Goal: Task Accomplishment & Management: Complete application form

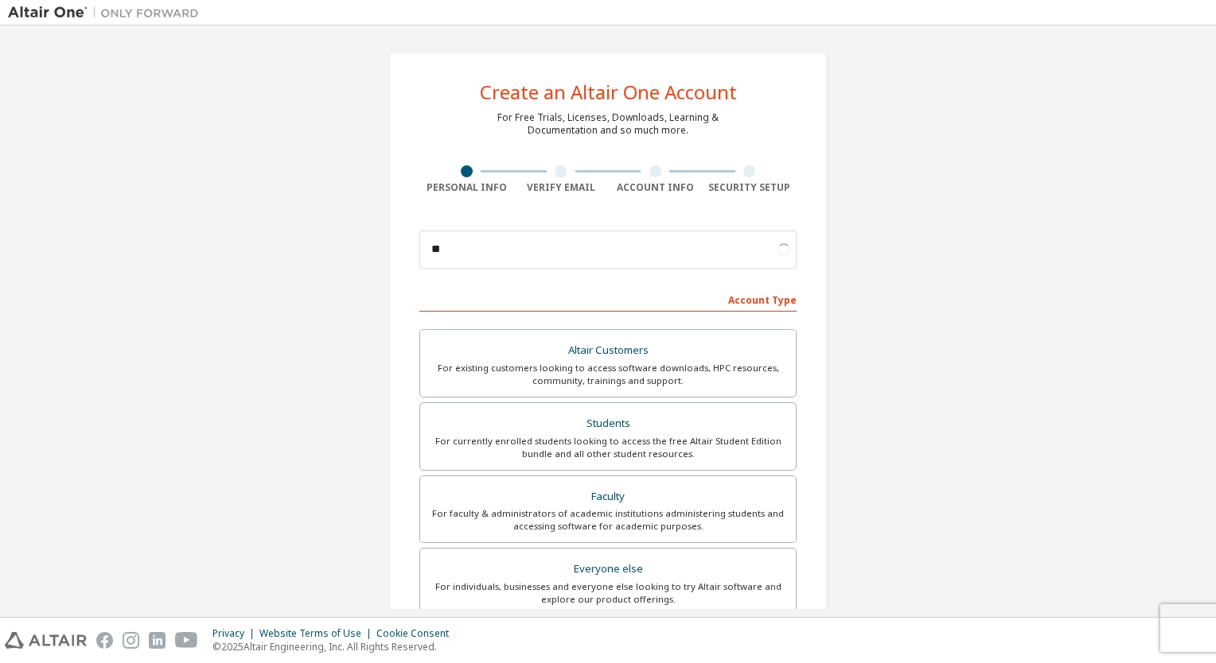
type input "*"
type input "**********"
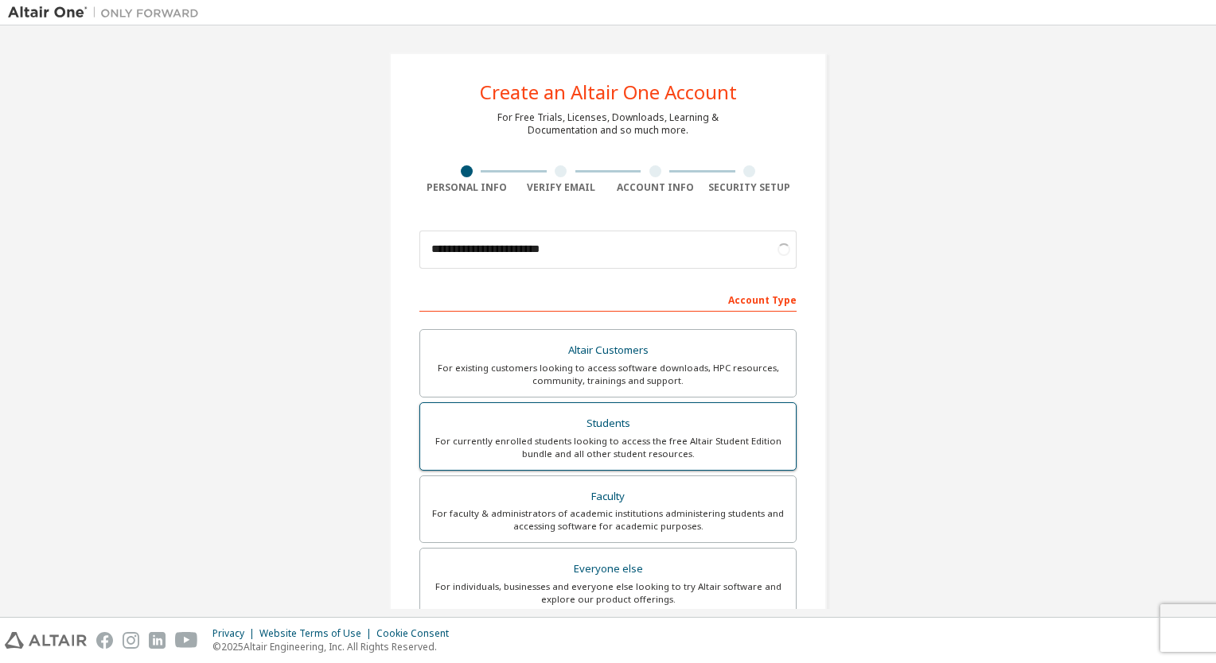
scroll to position [263, 0]
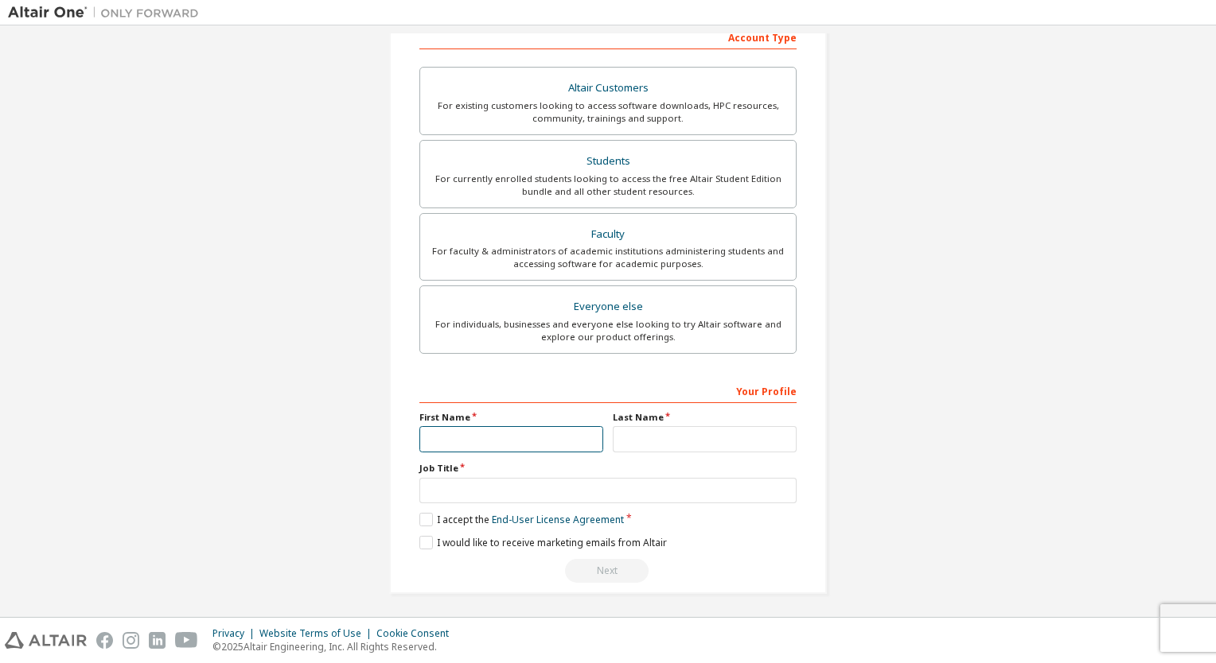
click at [531, 439] on input "text" at bounding box center [511, 439] width 184 height 26
type input "*****"
click at [637, 435] on input "text" at bounding box center [705, 439] width 184 height 26
type input "*"
type input "********"
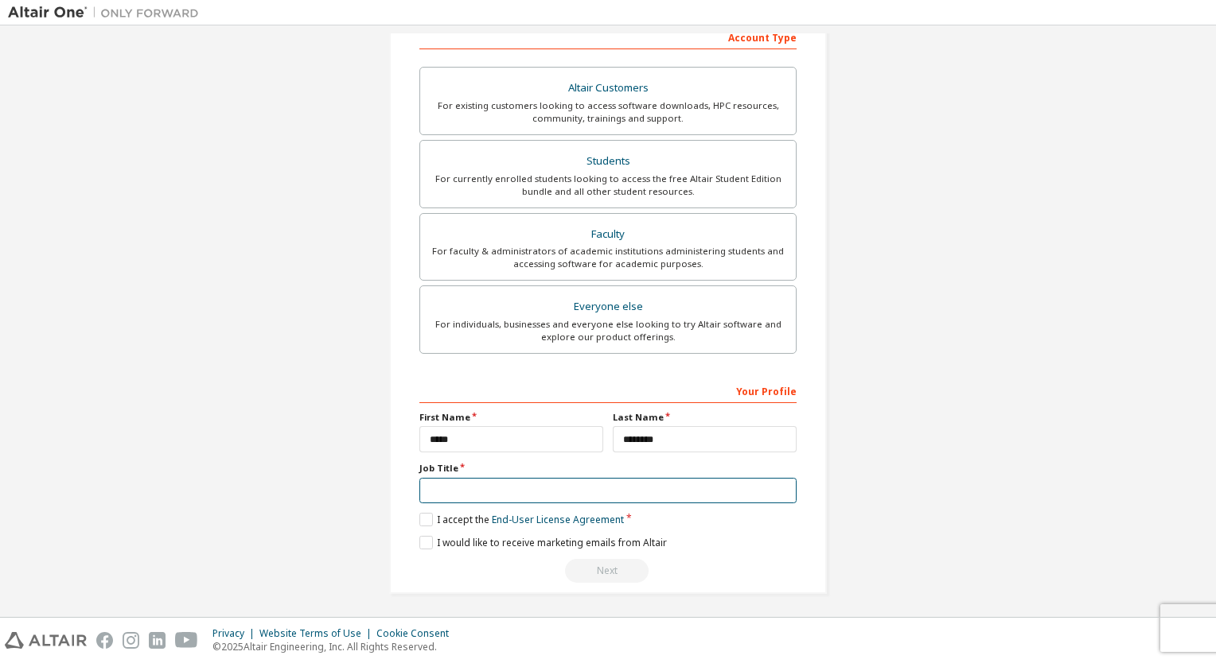
click at [570, 487] on input "text" at bounding box center [607, 491] width 377 height 26
type input "*******"
click at [427, 521] on label "I accept the End-User License Agreement" at bounding box center [521, 520] width 204 height 14
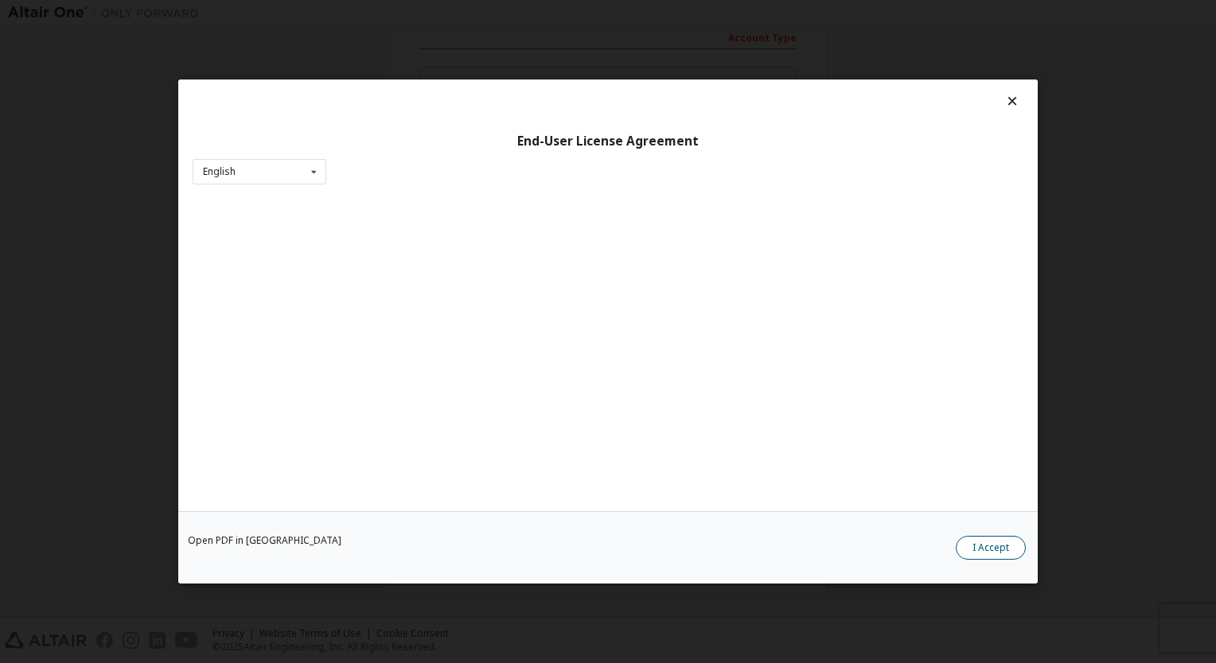
click at [987, 549] on button "I Accept" at bounding box center [990, 548] width 70 height 24
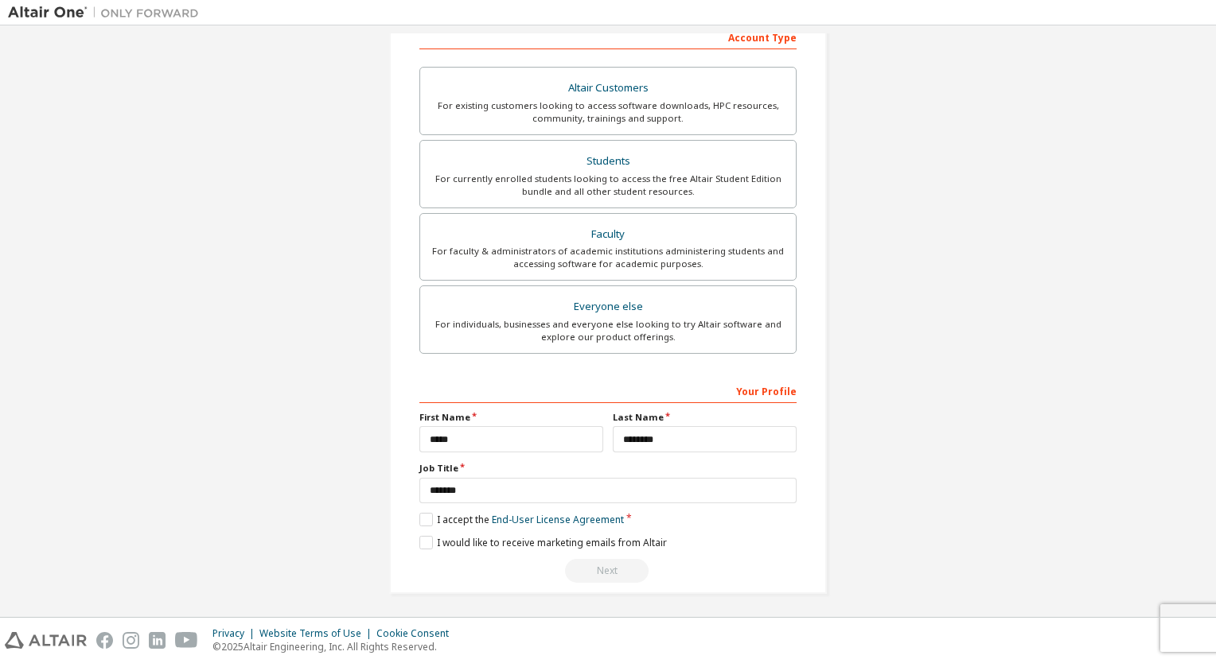
click at [430, 547] on div "**********" at bounding box center [607, 481] width 377 height 206
click at [425, 540] on label "I would like to receive marketing emails from Altair" at bounding box center [542, 543] width 247 height 14
click at [614, 562] on div "Next" at bounding box center [607, 571] width 377 height 24
click at [568, 414] on label "First Name" at bounding box center [511, 417] width 184 height 13
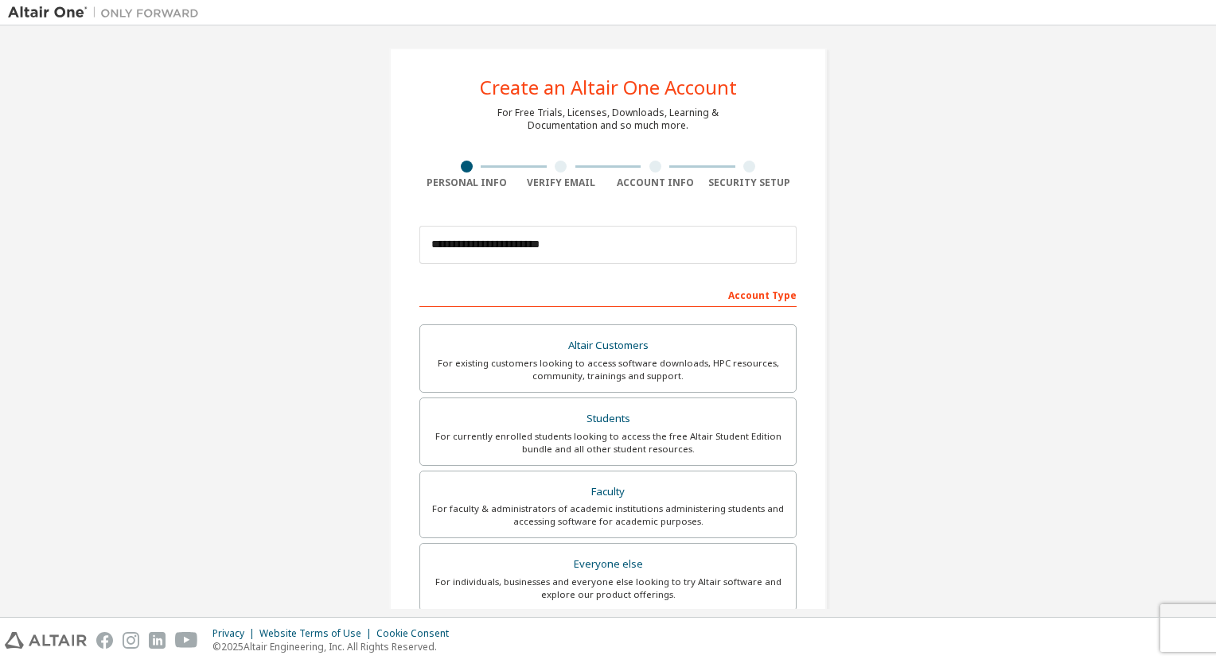
scroll to position [0, 0]
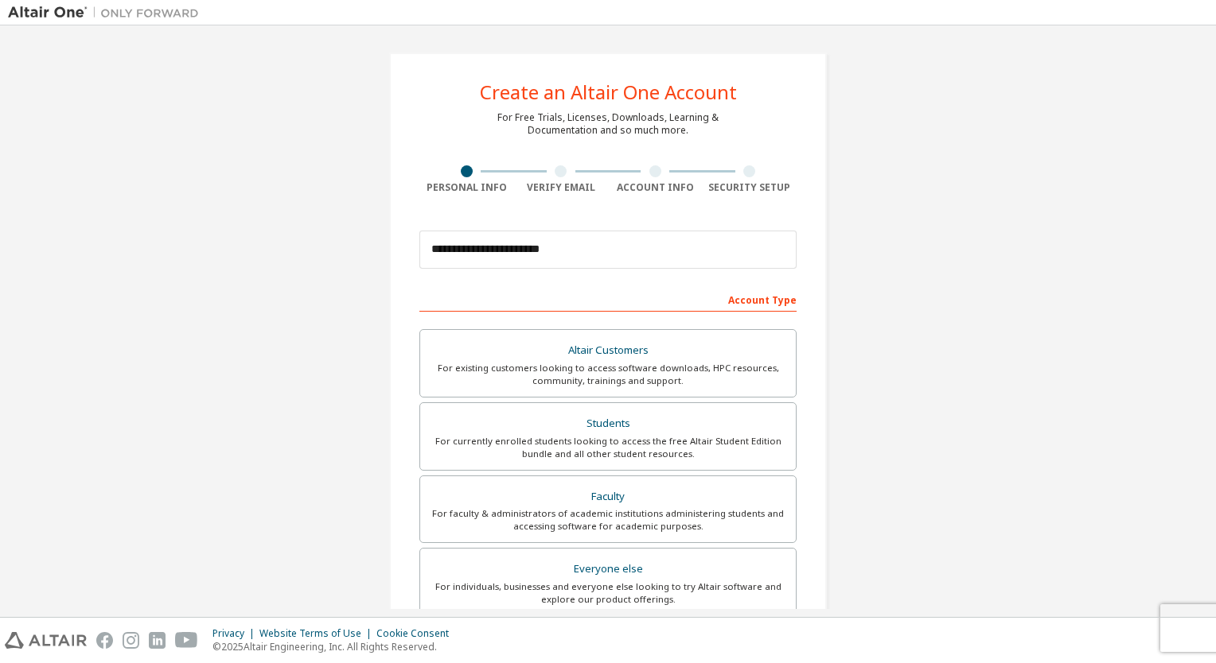
click at [554, 167] on div at bounding box center [560, 171] width 12 height 12
click at [735, 301] on div "Account Type" at bounding box center [607, 298] width 377 height 25
click at [628, 350] on div "Altair Customers" at bounding box center [608, 351] width 356 height 22
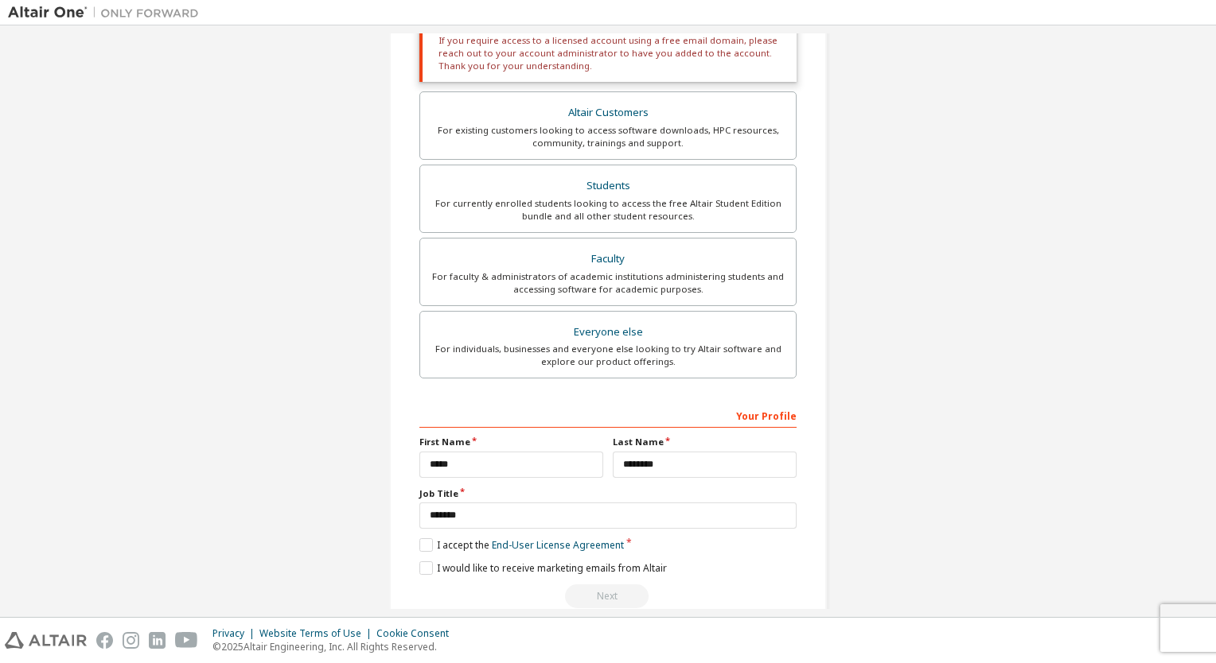
scroll to position [382, 0]
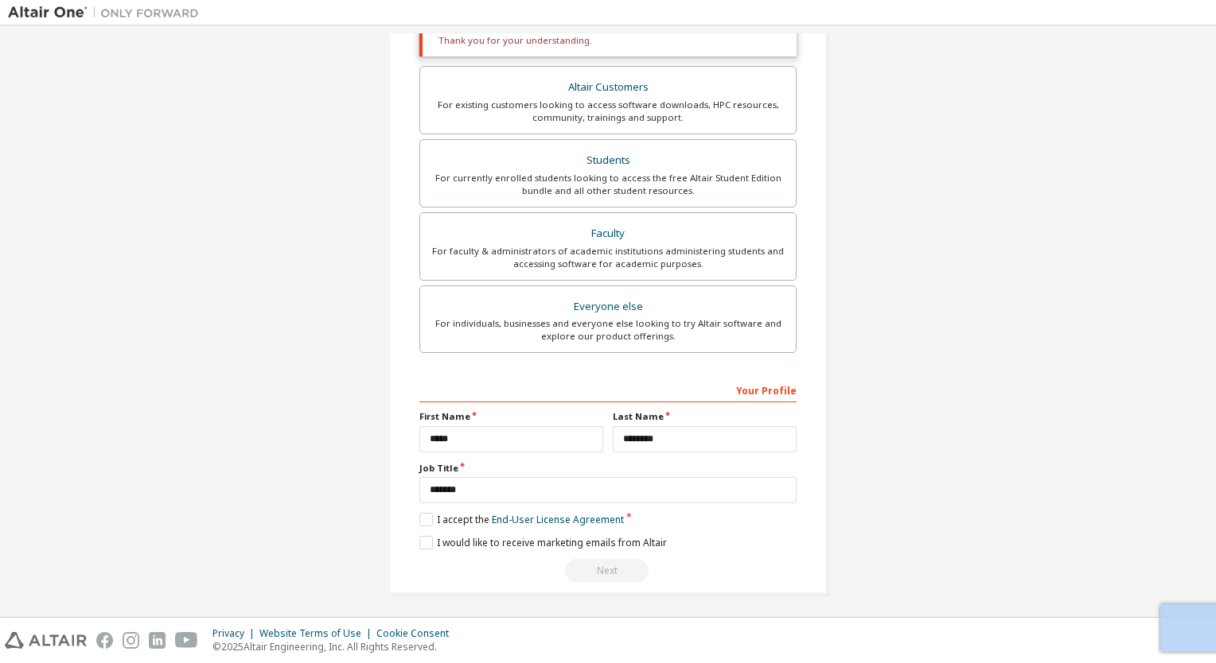
drag, startPoint x: 575, startPoint y: 578, endPoint x: 550, endPoint y: 507, distance: 75.0
click at [550, 507] on div "**********" at bounding box center [607, 480] width 377 height 206
click at [553, 514] on link "End-User License Agreement" at bounding box center [558, 520] width 132 height 14
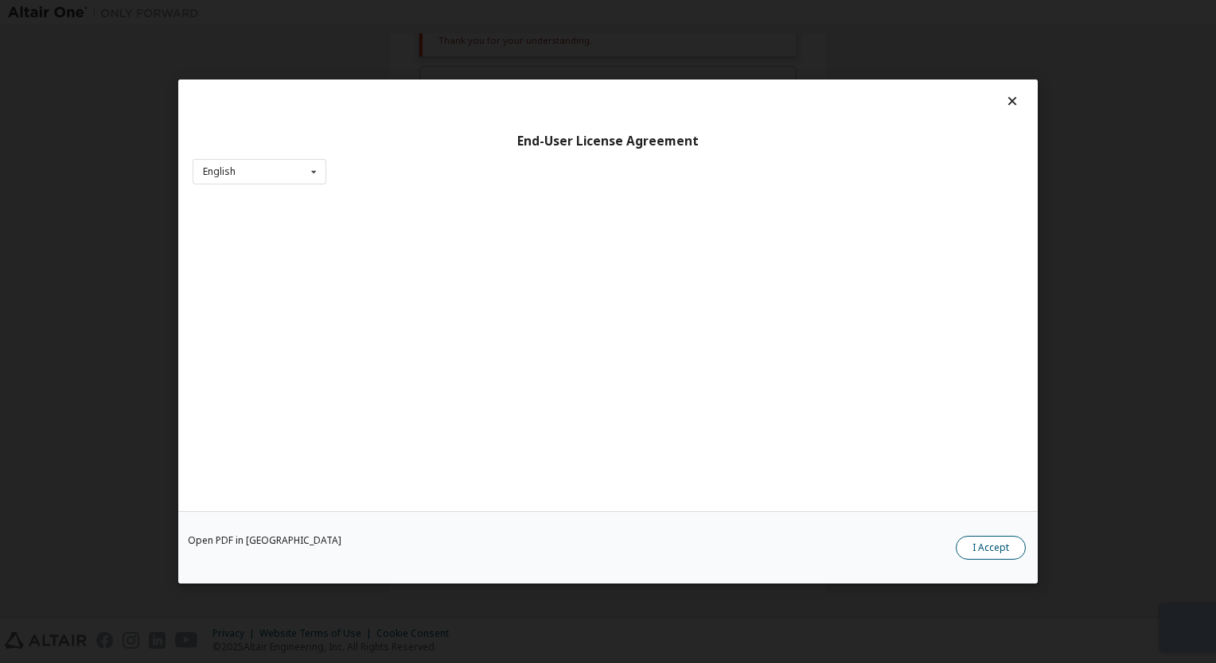
click at [995, 544] on button "I Accept" at bounding box center [990, 548] width 70 height 24
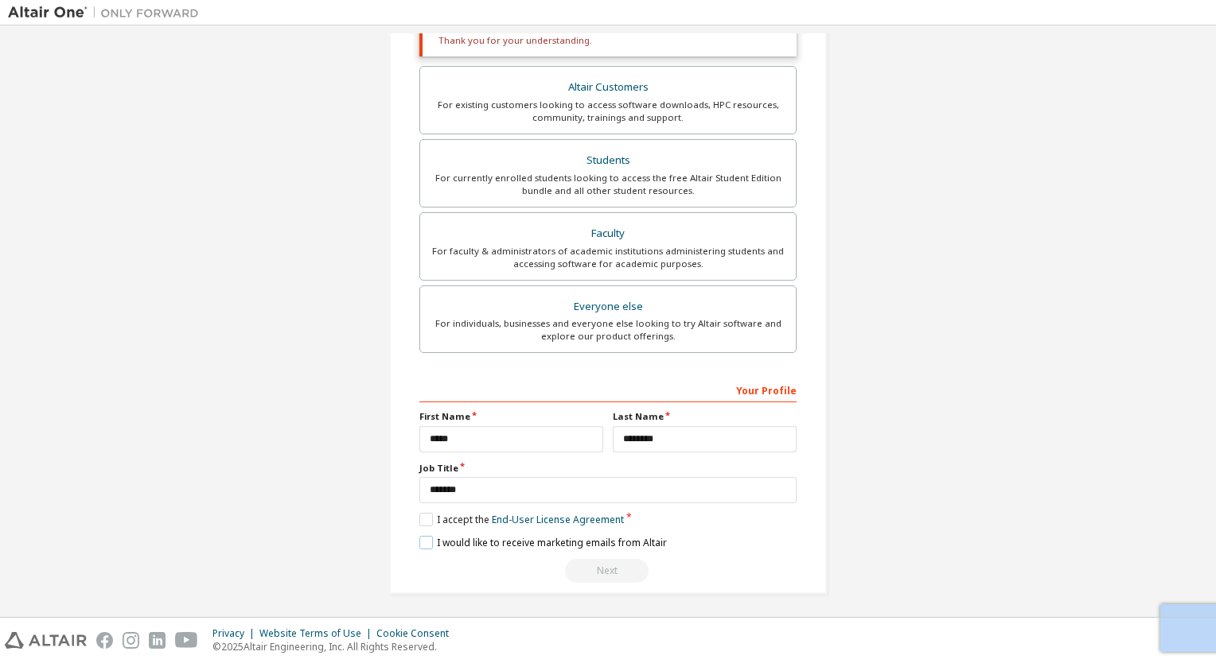
click at [617, 539] on label "I would like to receive marketing emails from Altair" at bounding box center [542, 543] width 247 height 14
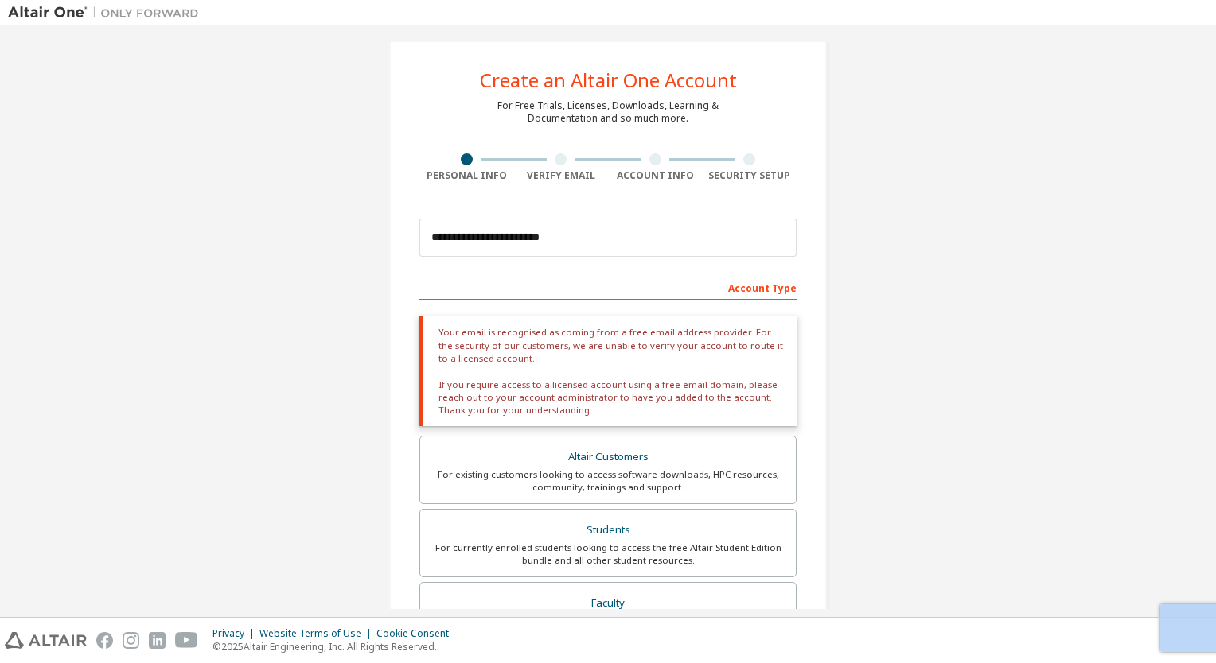
scroll to position [0, 0]
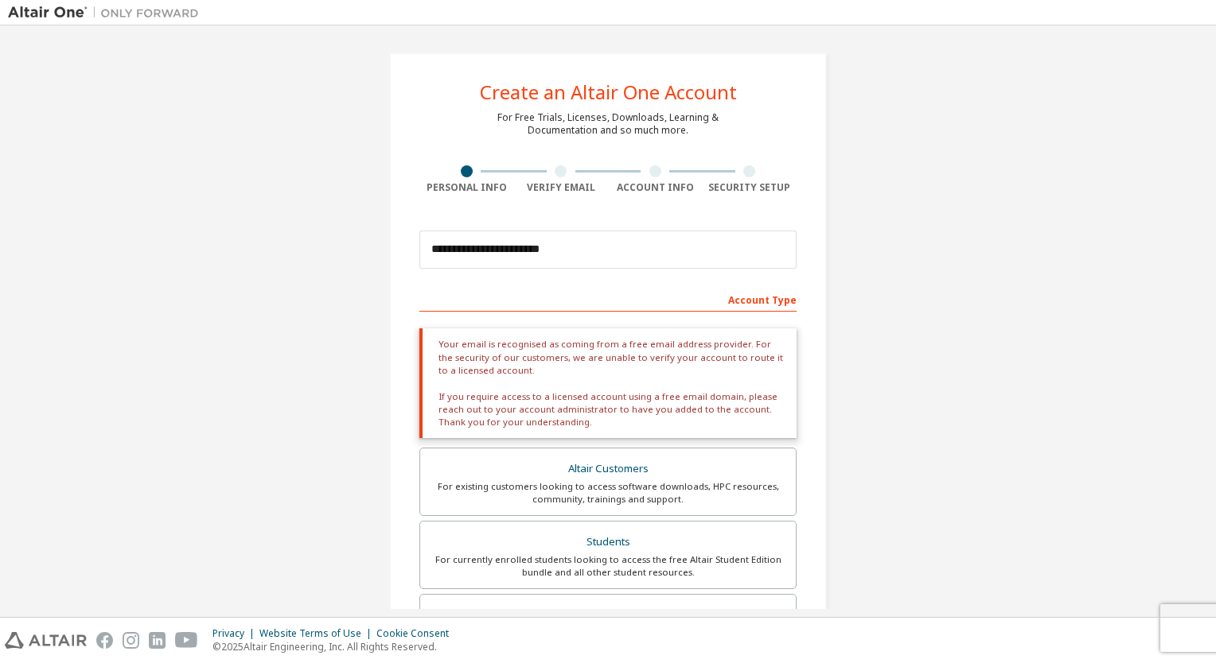
click at [745, 299] on div "Account Type" at bounding box center [607, 298] width 377 height 25
click at [753, 178] on div "Security Setup" at bounding box center [749, 179] width 95 height 29
click at [744, 166] on div at bounding box center [749, 171] width 12 height 12
click at [854, 263] on div "**********" at bounding box center [608, 514] width 1200 height 962
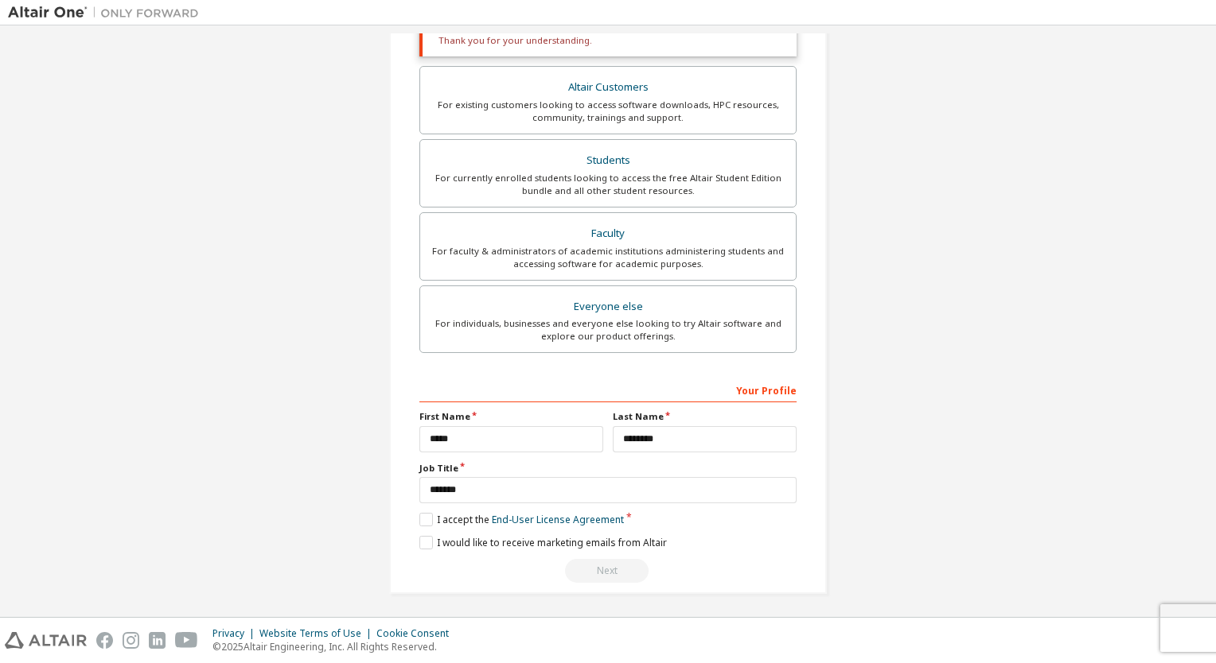
click at [592, 574] on div "Next" at bounding box center [607, 571] width 377 height 24
click at [597, 580] on div "Next" at bounding box center [607, 571] width 377 height 24
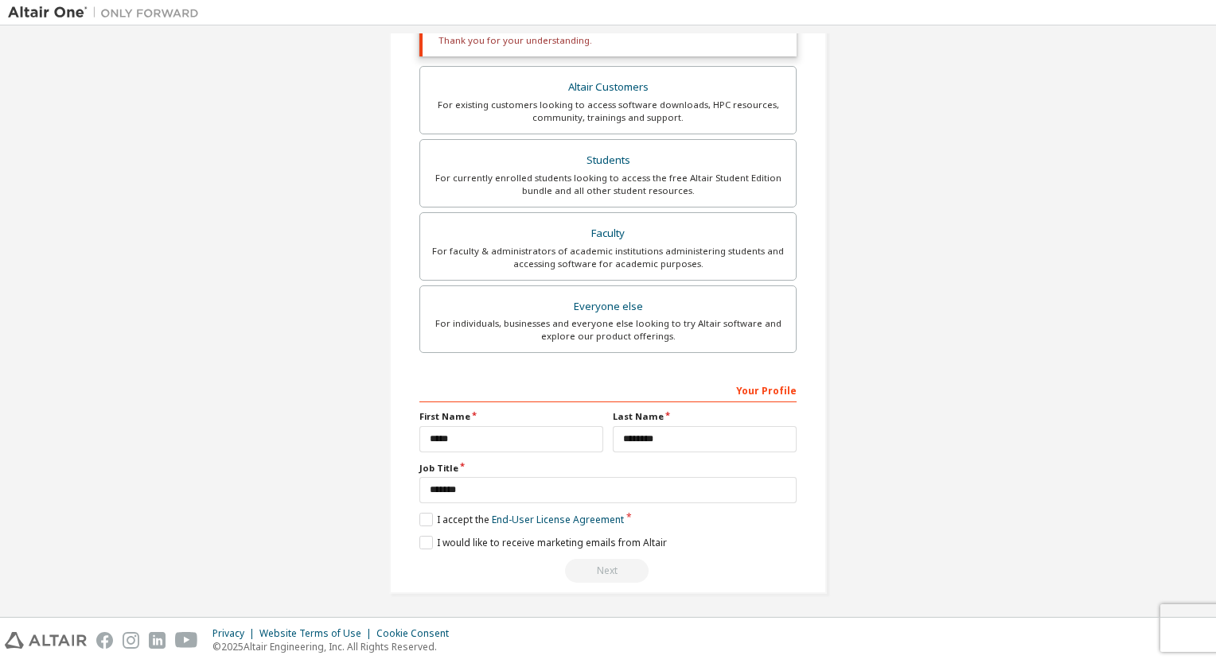
click at [603, 572] on div "Next" at bounding box center [607, 571] width 377 height 24
click at [603, 559] on div "Next" at bounding box center [607, 571] width 377 height 24
click at [603, 565] on div "Next" at bounding box center [607, 571] width 377 height 24
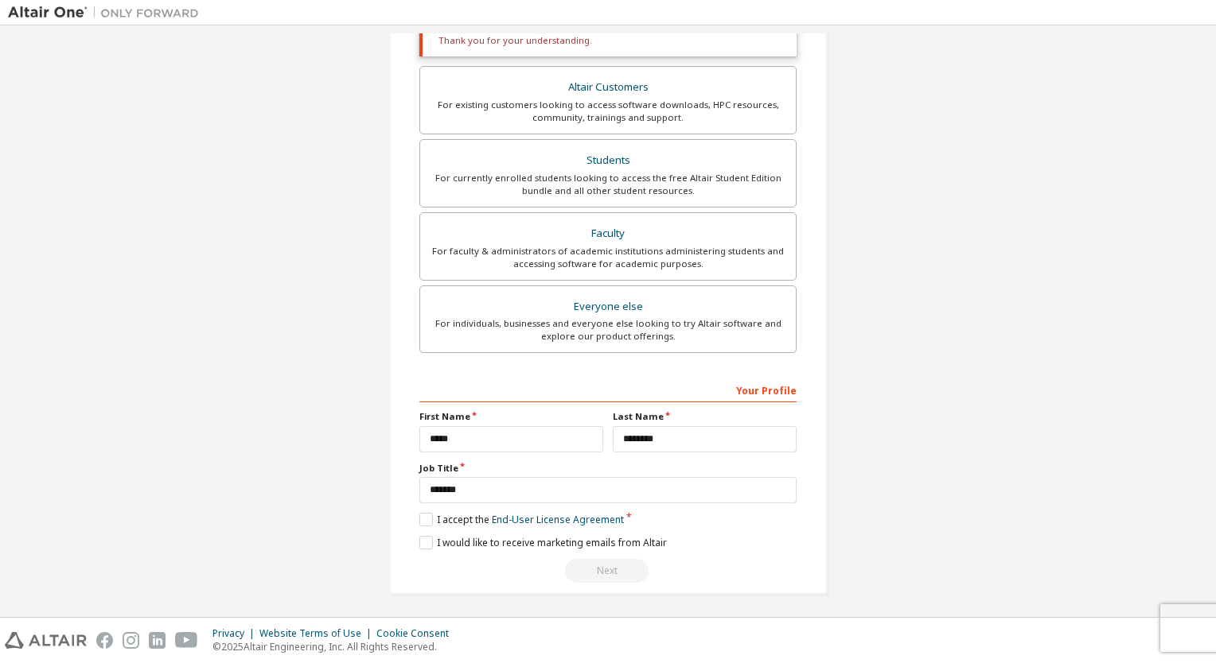
click at [603, 565] on div "Next" at bounding box center [607, 571] width 377 height 24
drag, startPoint x: 603, startPoint y: 565, endPoint x: 608, endPoint y: 574, distance: 10.0
click at [608, 574] on div "Next" at bounding box center [607, 571] width 377 height 24
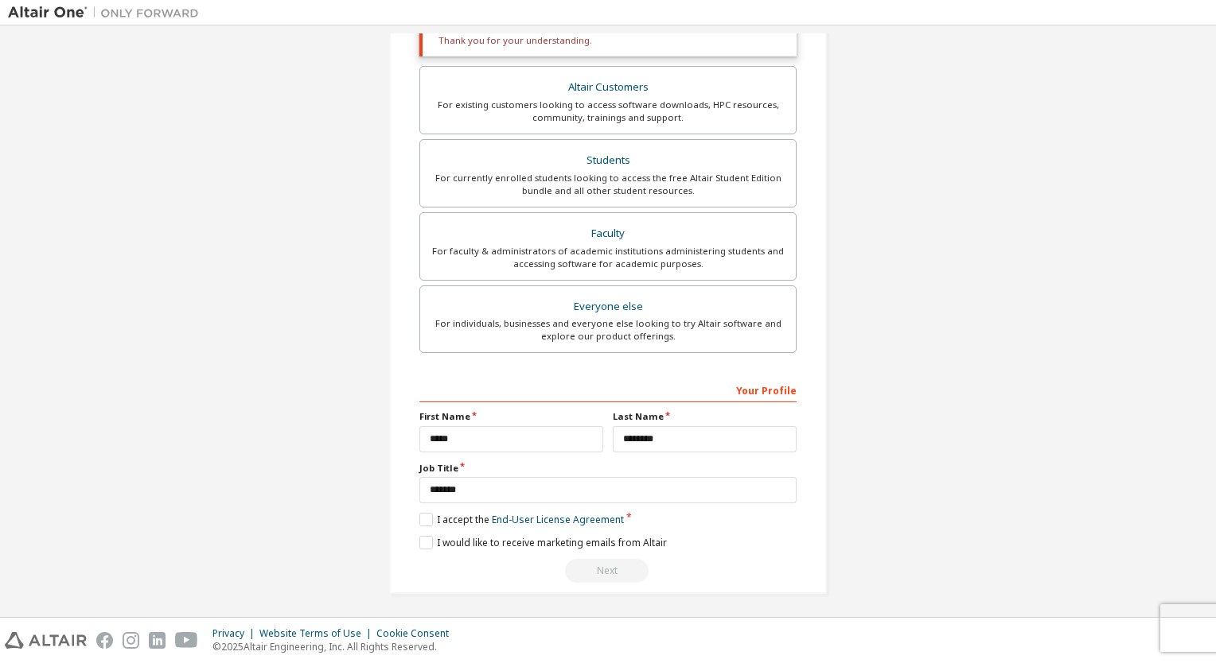
click at [607, 562] on div "Next" at bounding box center [607, 571] width 377 height 24
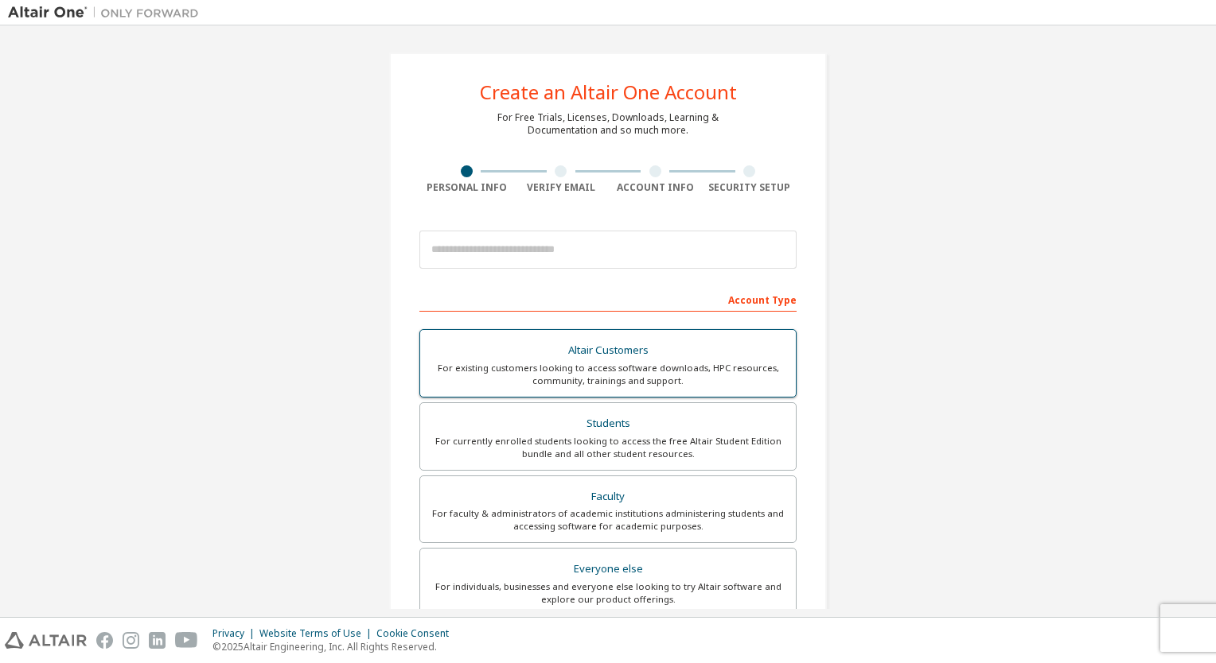
scroll to position [263, 0]
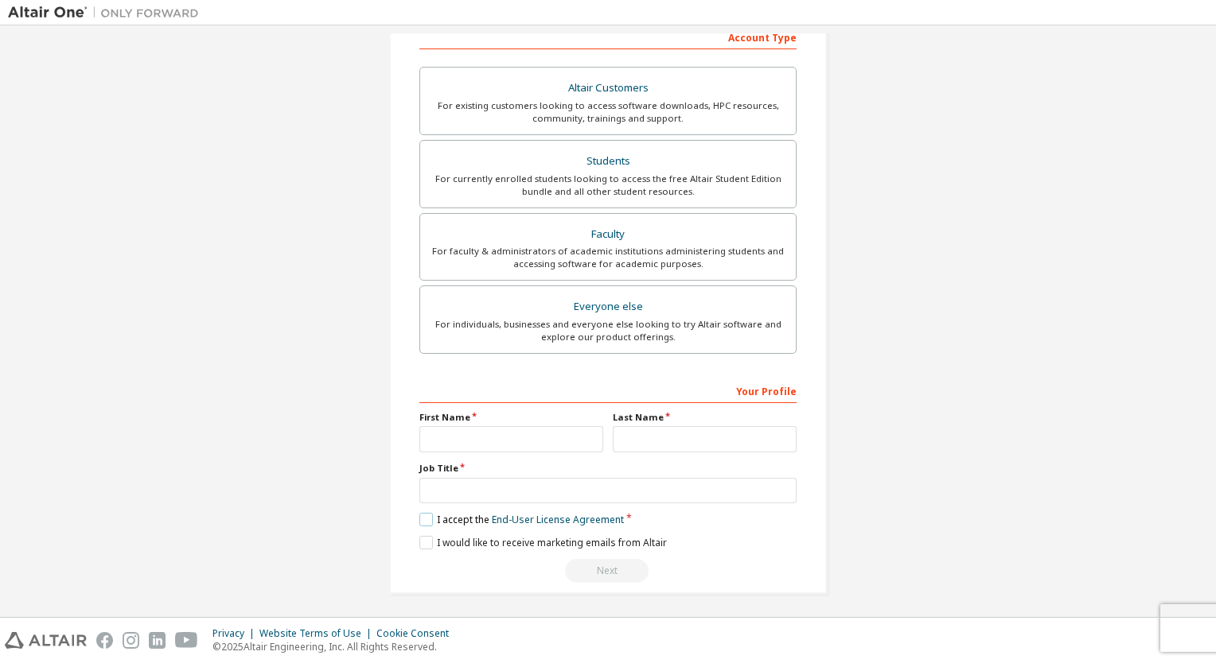
click at [420, 513] on label "I accept the End-User License Agreement" at bounding box center [521, 520] width 204 height 14
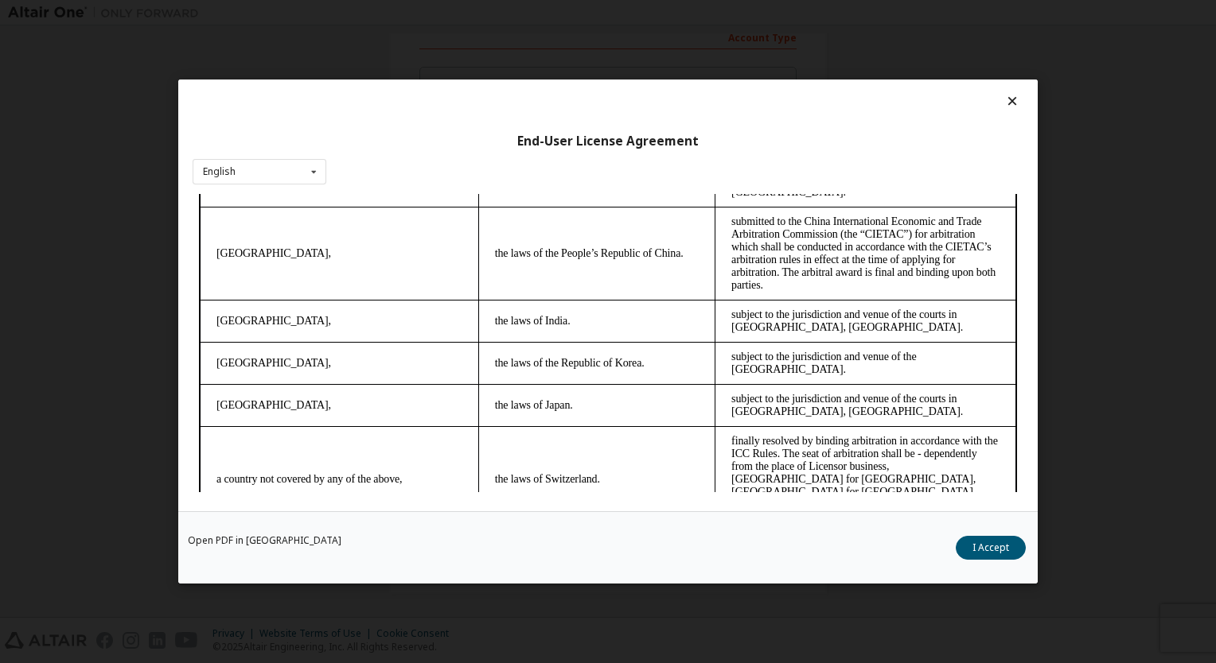
scroll to position [4429, 0]
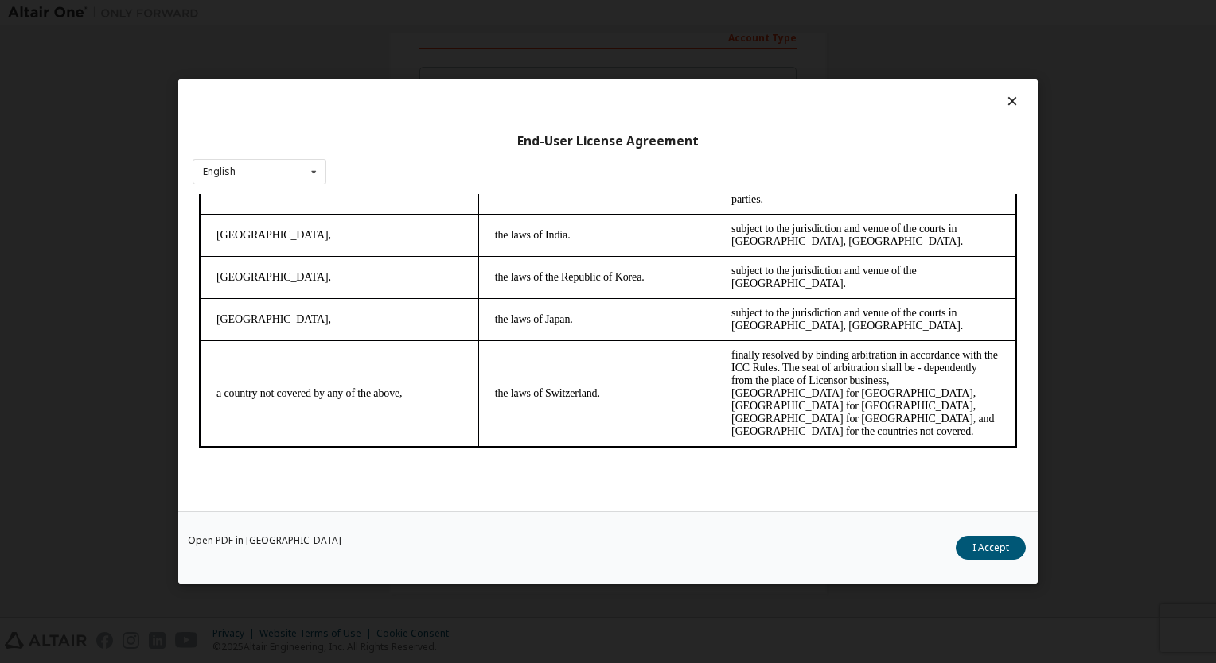
click at [623, 473] on p at bounding box center [608, 481] width 818 height 16
click at [978, 550] on button "I Accept" at bounding box center [990, 548] width 70 height 24
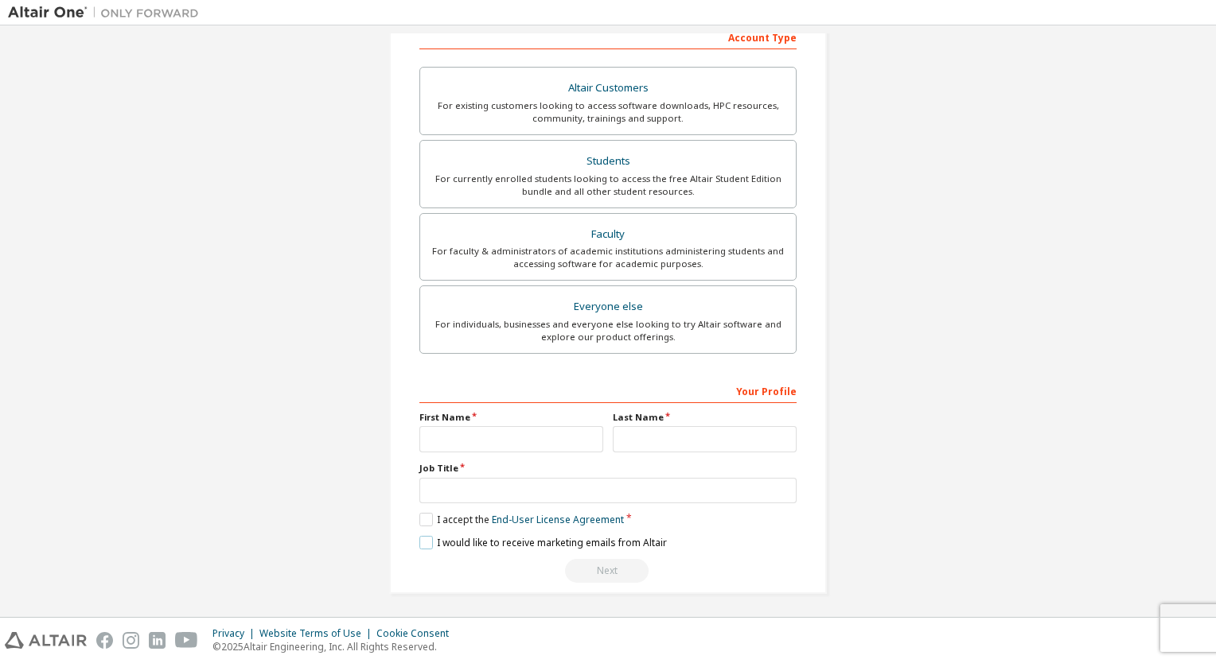
click at [419, 543] on label "I would like to receive marketing emails from Altair" at bounding box center [542, 543] width 247 height 14
click at [476, 429] on input "text" at bounding box center [511, 439] width 184 height 26
type input "*****"
click at [653, 437] on input "text" at bounding box center [705, 439] width 184 height 26
type input "********"
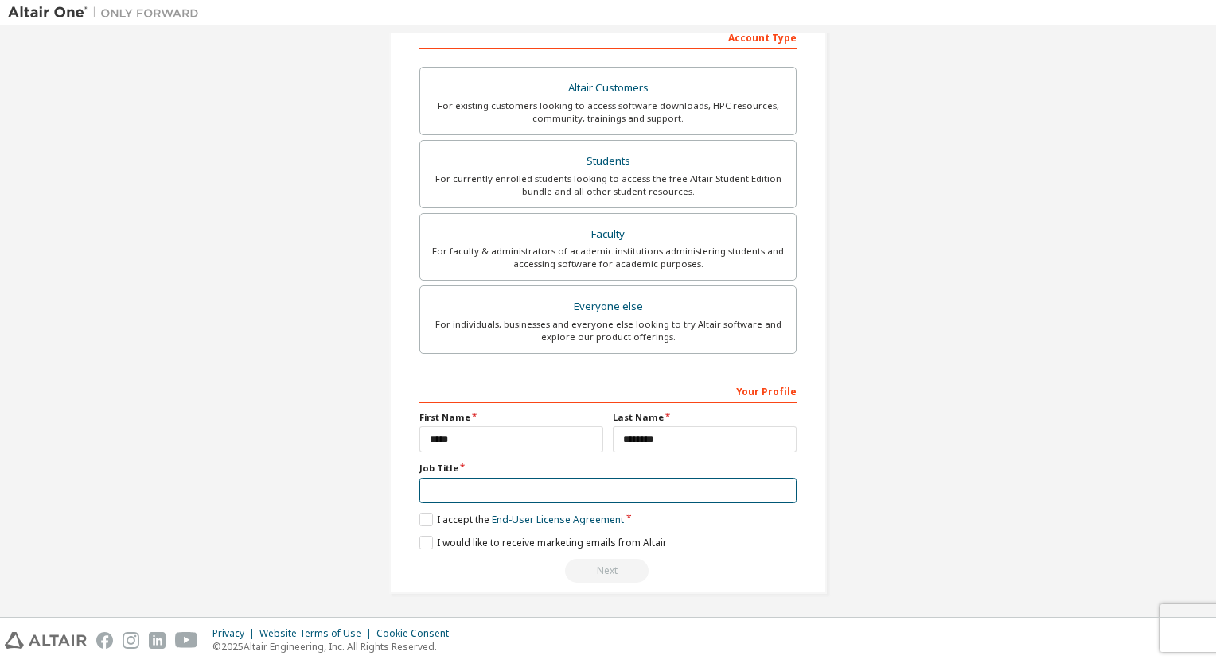
click at [486, 492] on input "text" at bounding box center [607, 491] width 377 height 26
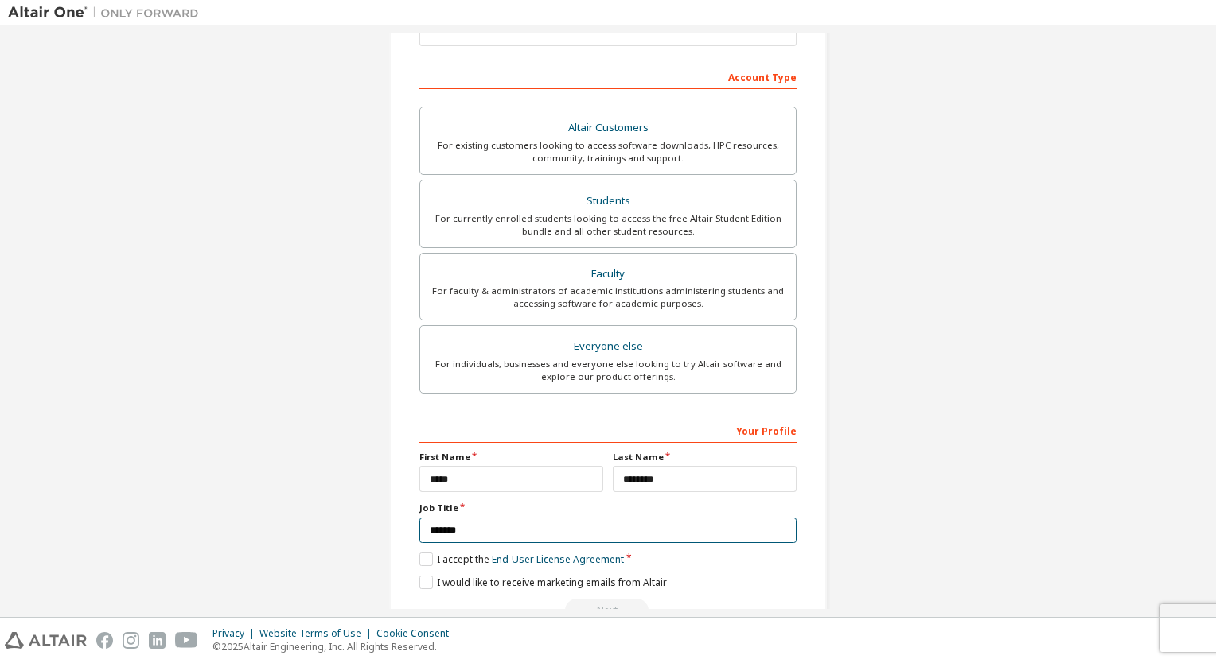
scroll to position [223, 0]
type input "*******"
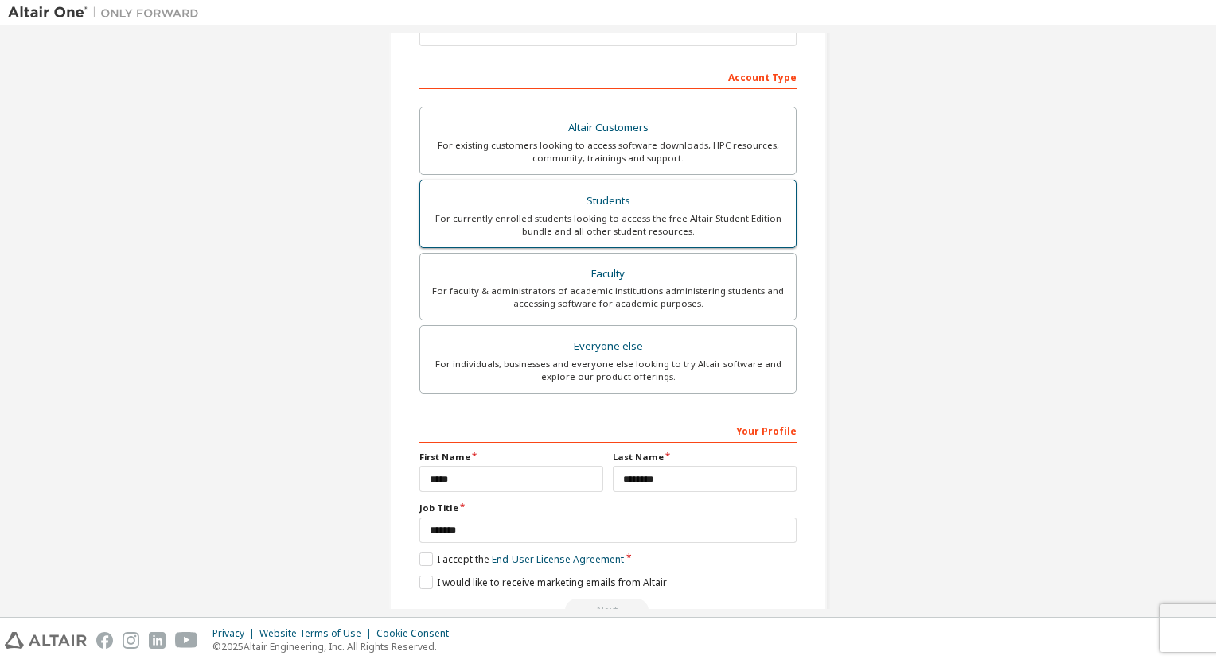
click at [649, 208] on div "Students" at bounding box center [608, 201] width 356 height 22
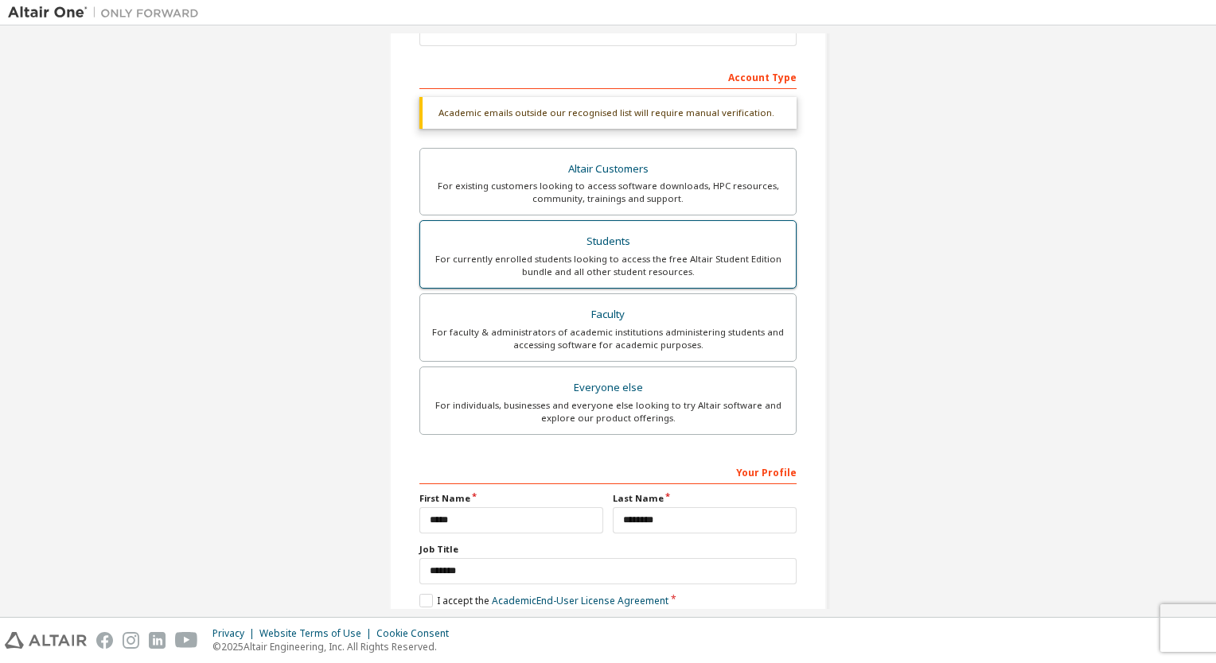
click at [632, 247] on div "Students" at bounding box center [608, 242] width 356 height 22
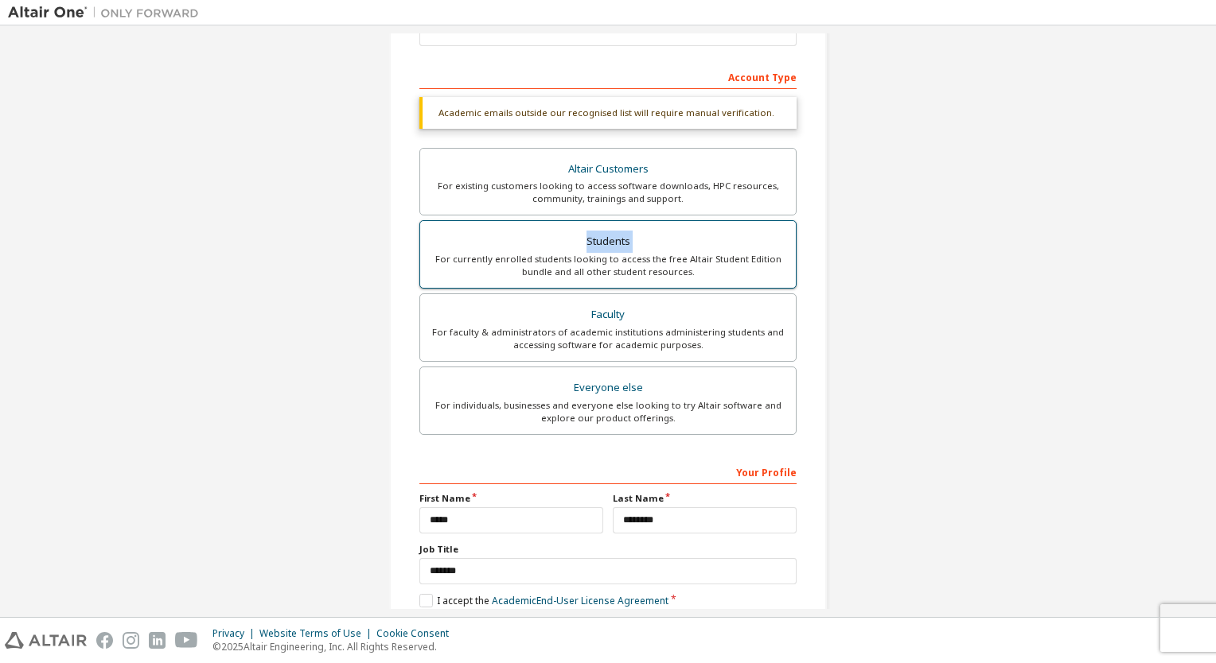
click at [632, 247] on div "Students" at bounding box center [608, 242] width 356 height 22
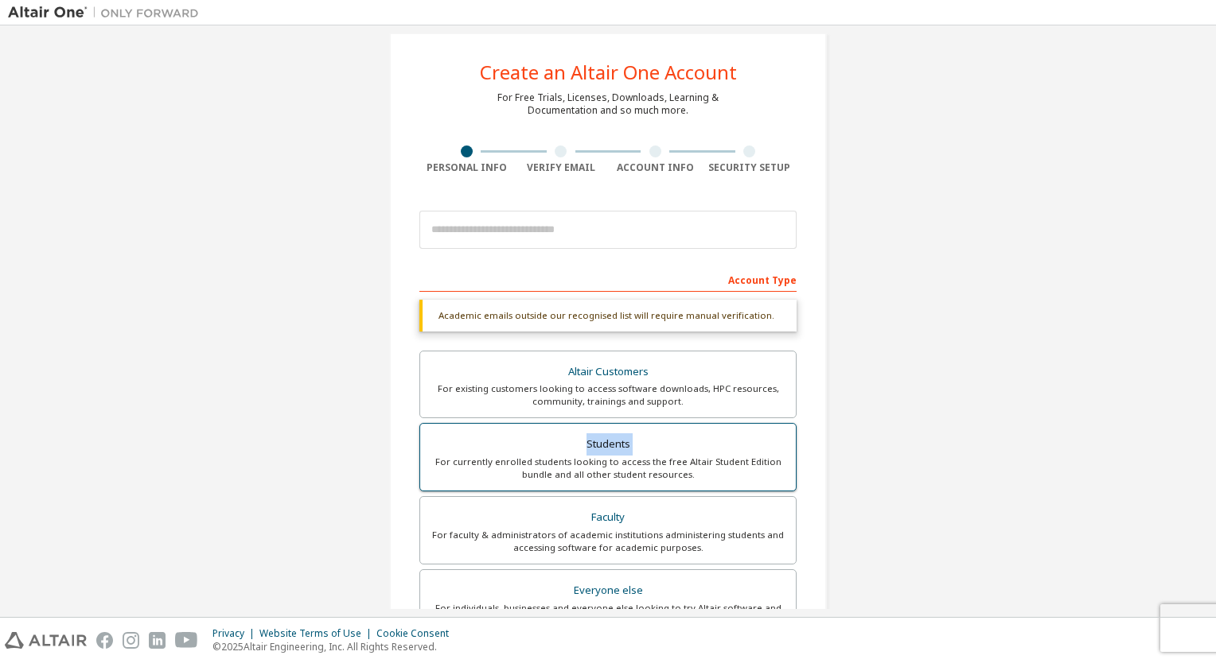
scroll to position [24, 0]
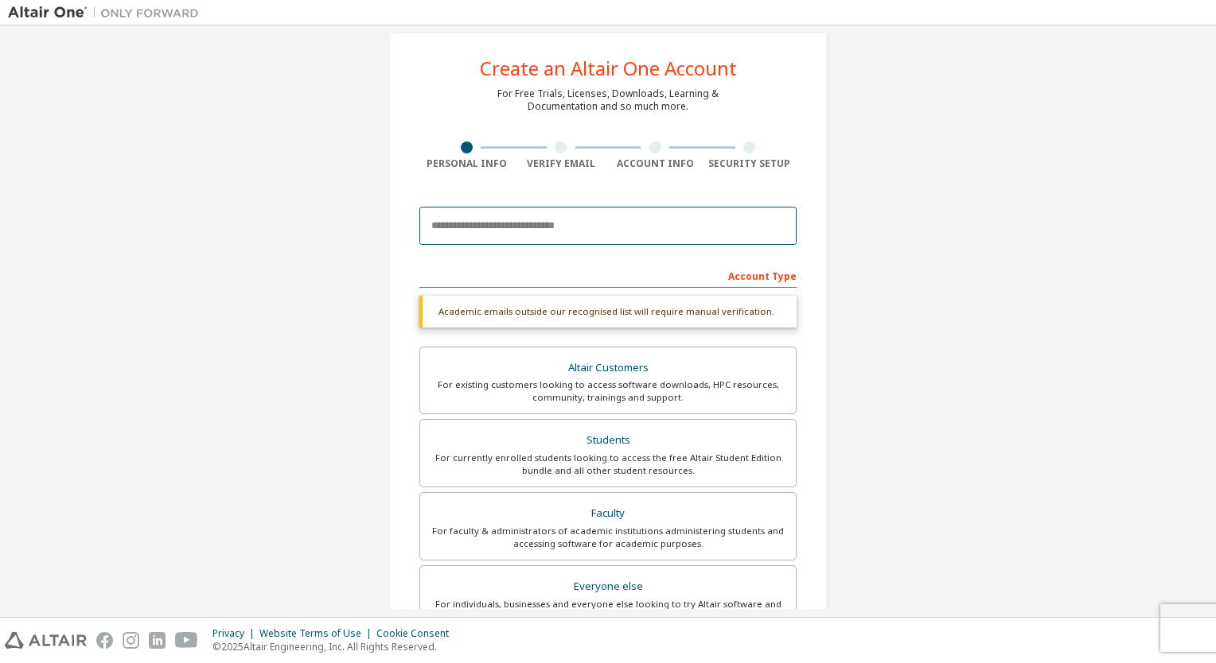
click at [644, 218] on input "email" at bounding box center [607, 226] width 377 height 38
type input "**********"
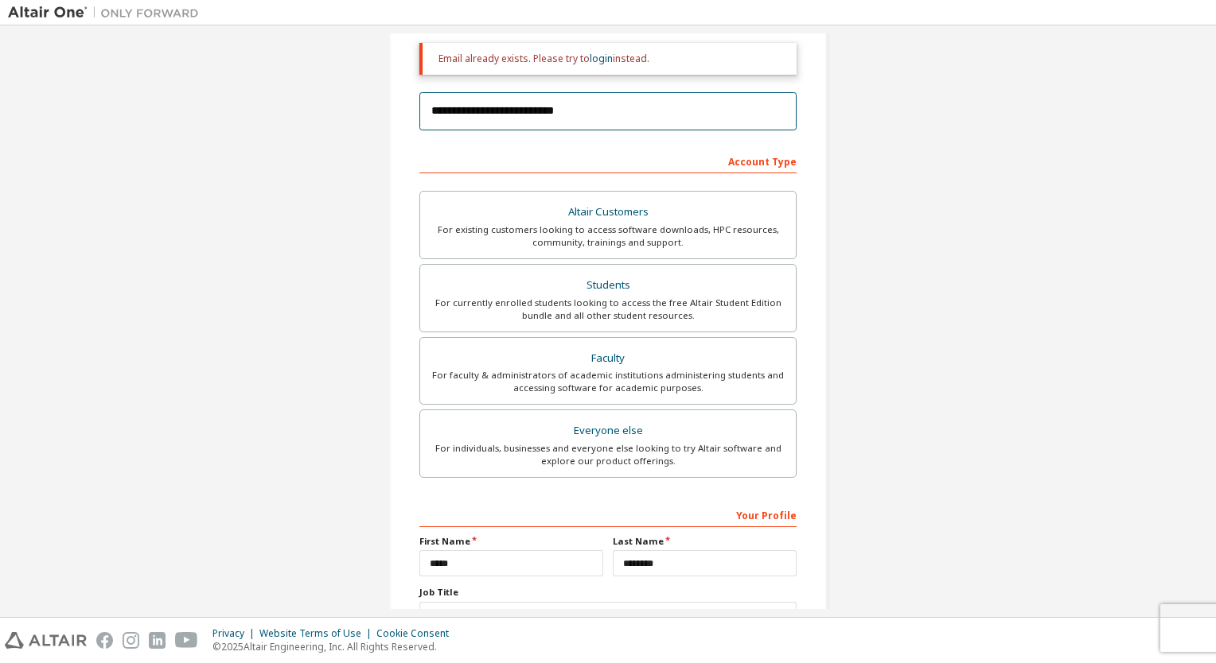
scroll to position [313, 0]
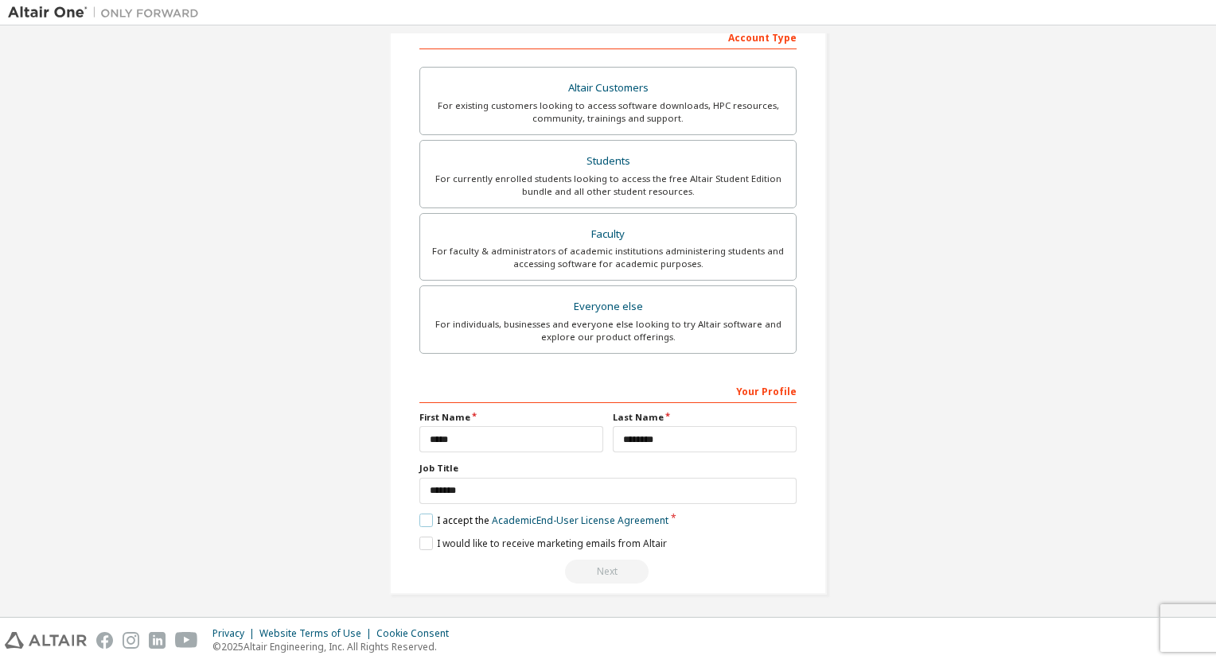
click at [419, 516] on label "I accept the Academic End-User License Agreement" at bounding box center [543, 521] width 249 height 14
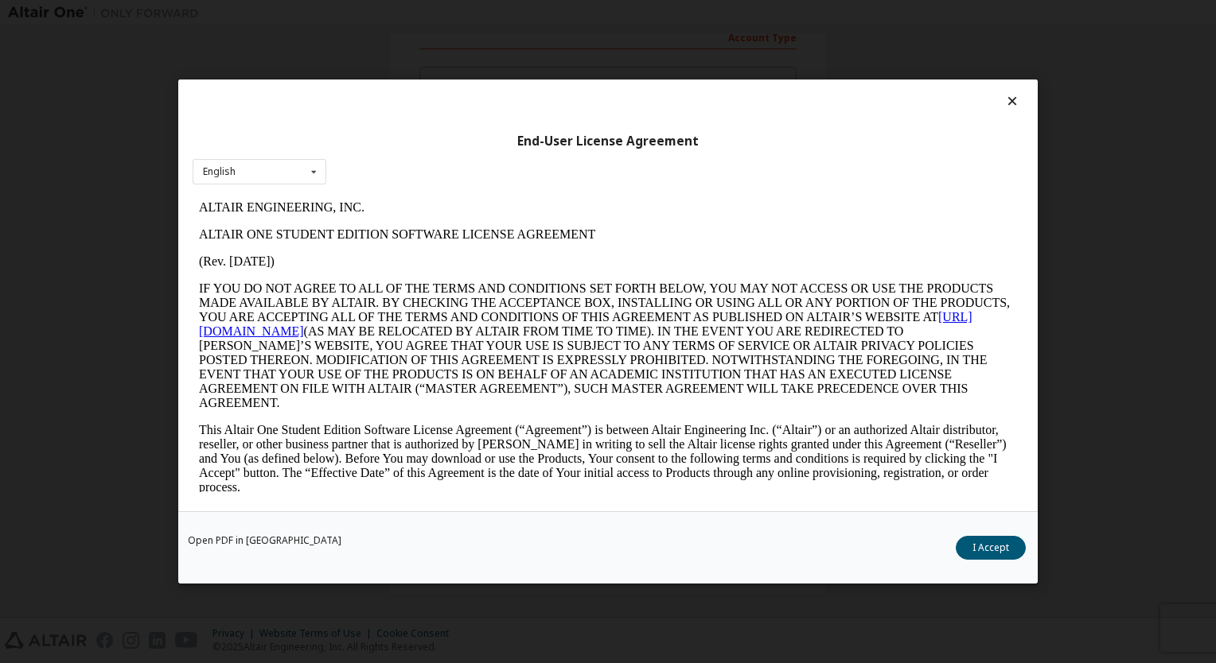
scroll to position [0, 0]
click at [969, 546] on button "I Accept" at bounding box center [990, 548] width 70 height 24
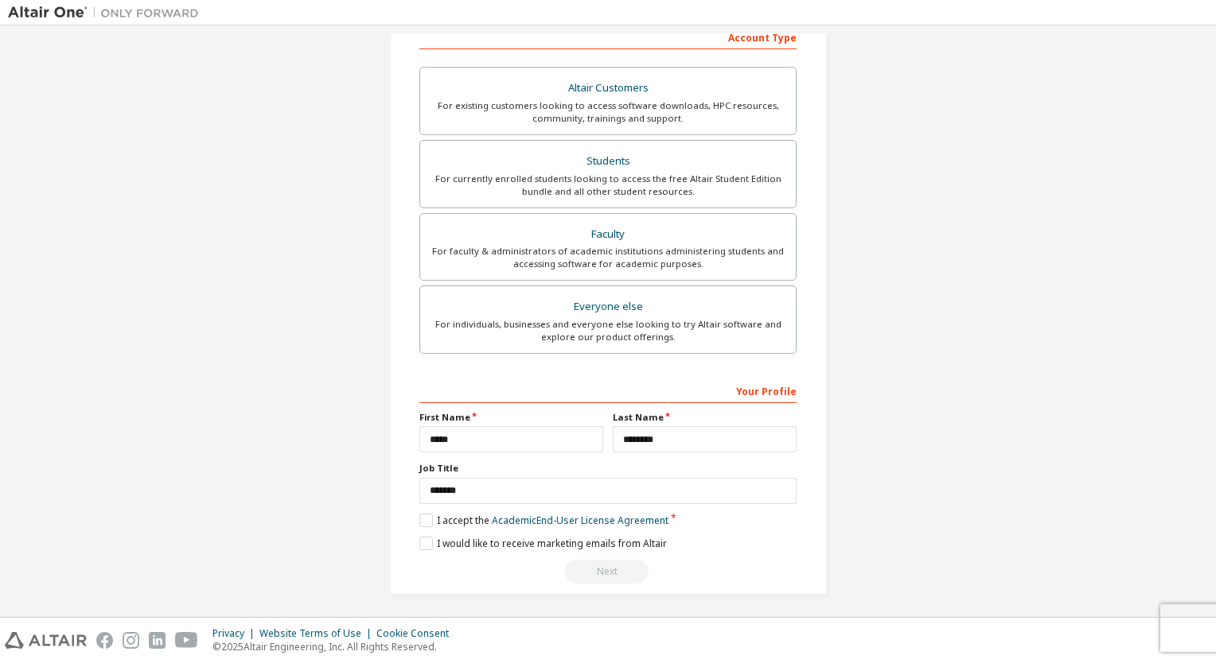
click at [600, 561] on div "Next" at bounding box center [607, 572] width 377 height 24
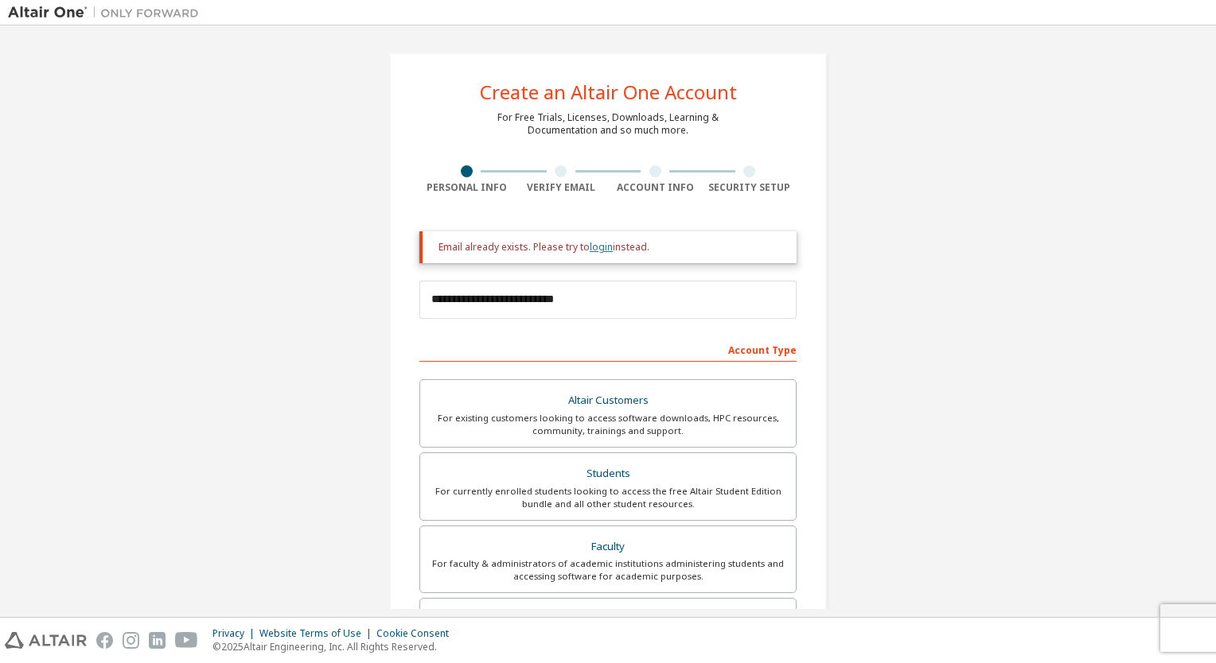
click at [595, 244] on link "login" at bounding box center [600, 247] width 23 height 14
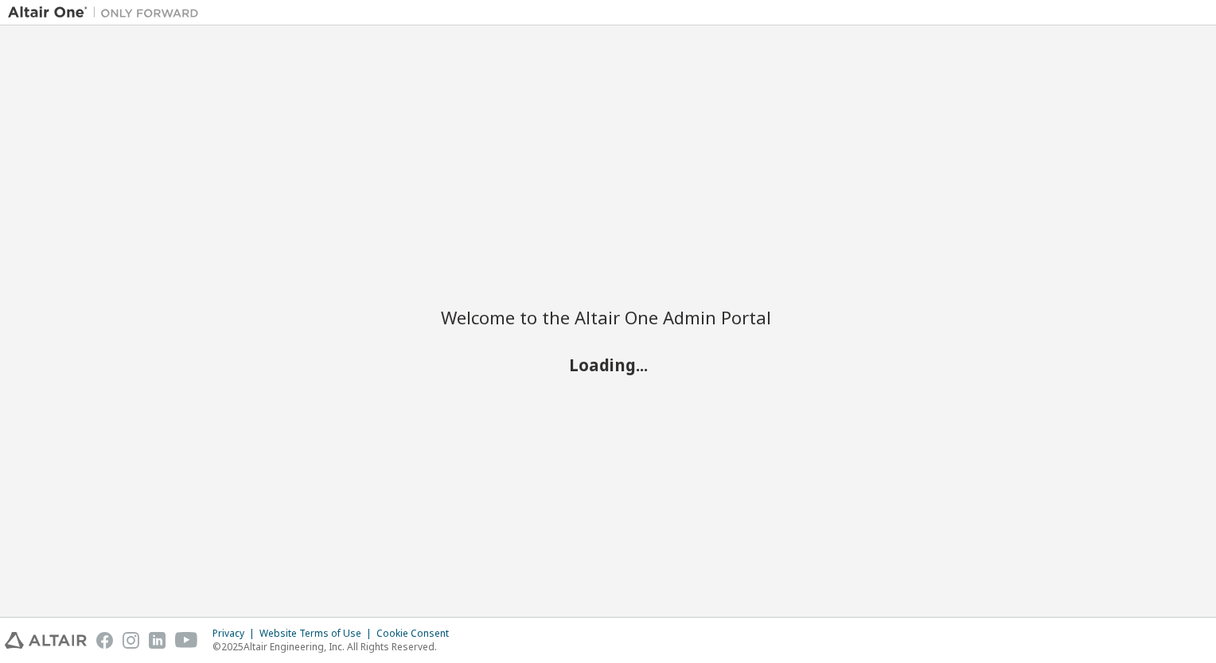
click at [570, 367] on h2 "Loading..." at bounding box center [608, 365] width 334 height 21
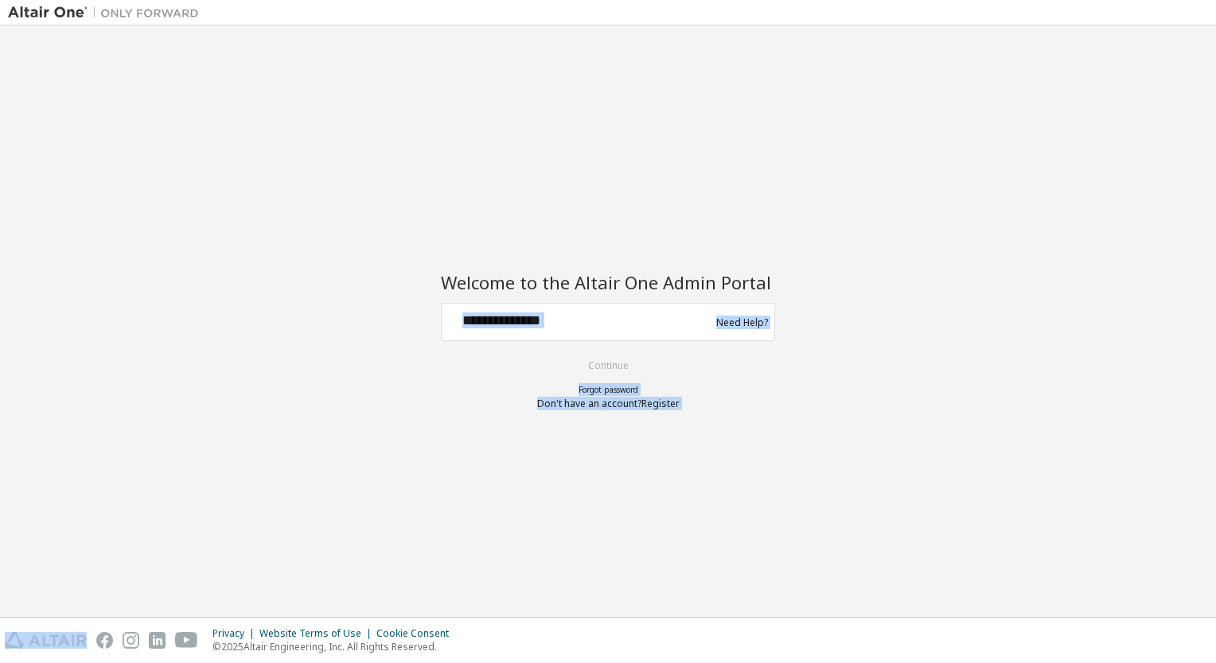
drag, startPoint x: 570, startPoint y: 367, endPoint x: 487, endPoint y: 410, distance: 93.6
click at [487, 410] on div "Welcome to the Altair One Admin Portal Need Help? Please make sure that you pro…" at bounding box center [608, 321] width 1200 height 576
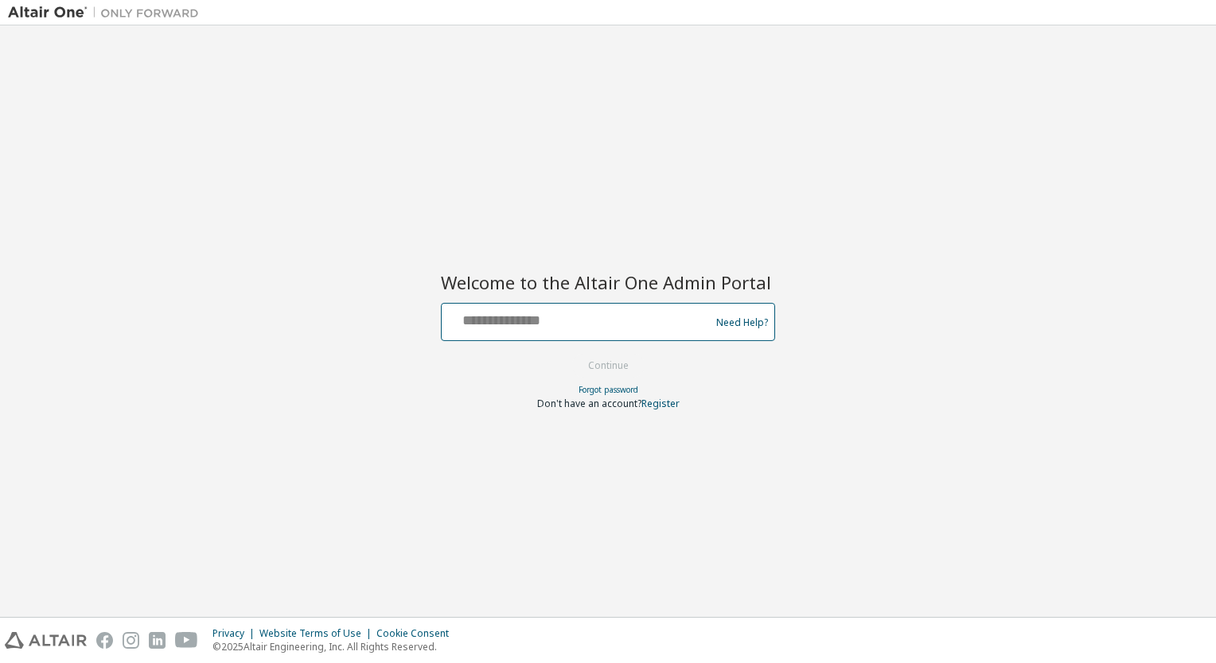
click at [541, 326] on input "text" at bounding box center [578, 318] width 260 height 23
type input "**********"
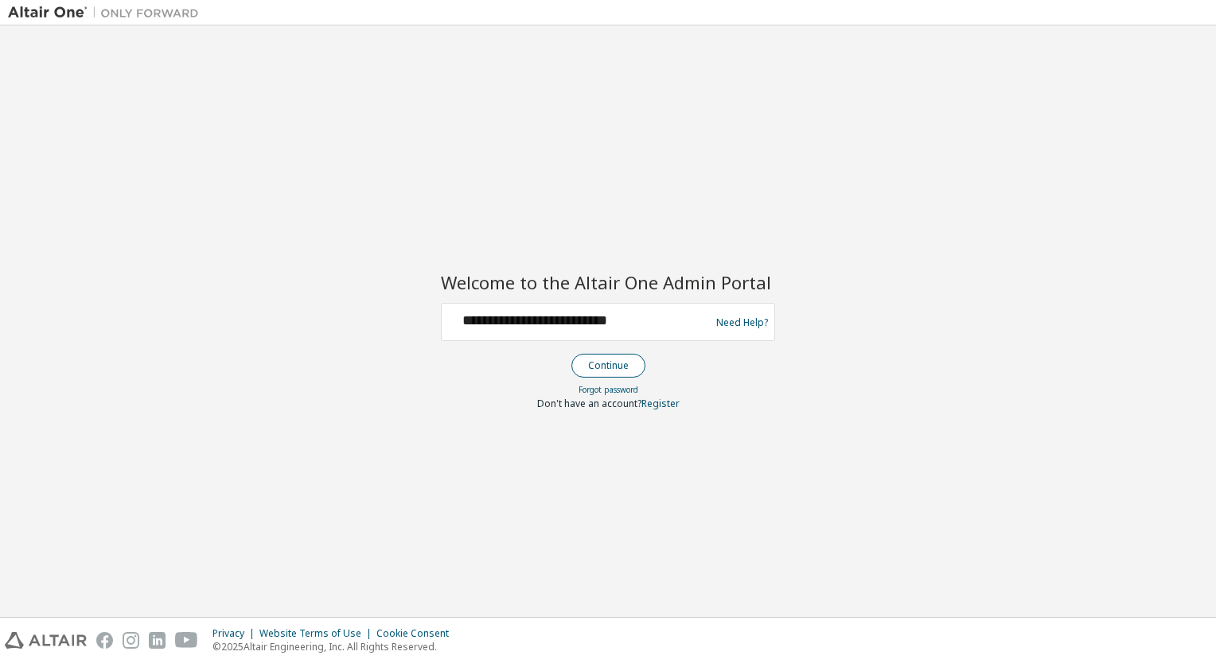
click at [595, 364] on button "Continue" at bounding box center [608, 366] width 74 height 24
click at [597, 363] on button "Continue" at bounding box center [608, 366] width 74 height 24
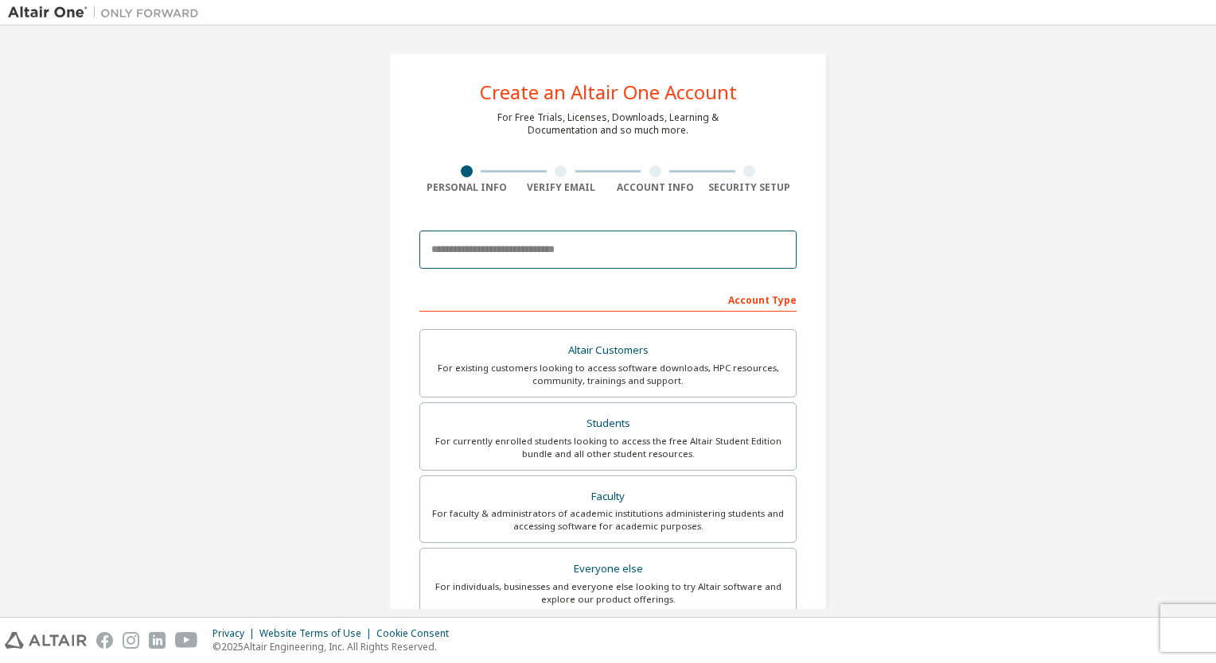
click at [597, 245] on input "email" at bounding box center [607, 250] width 377 height 38
type input "**********"
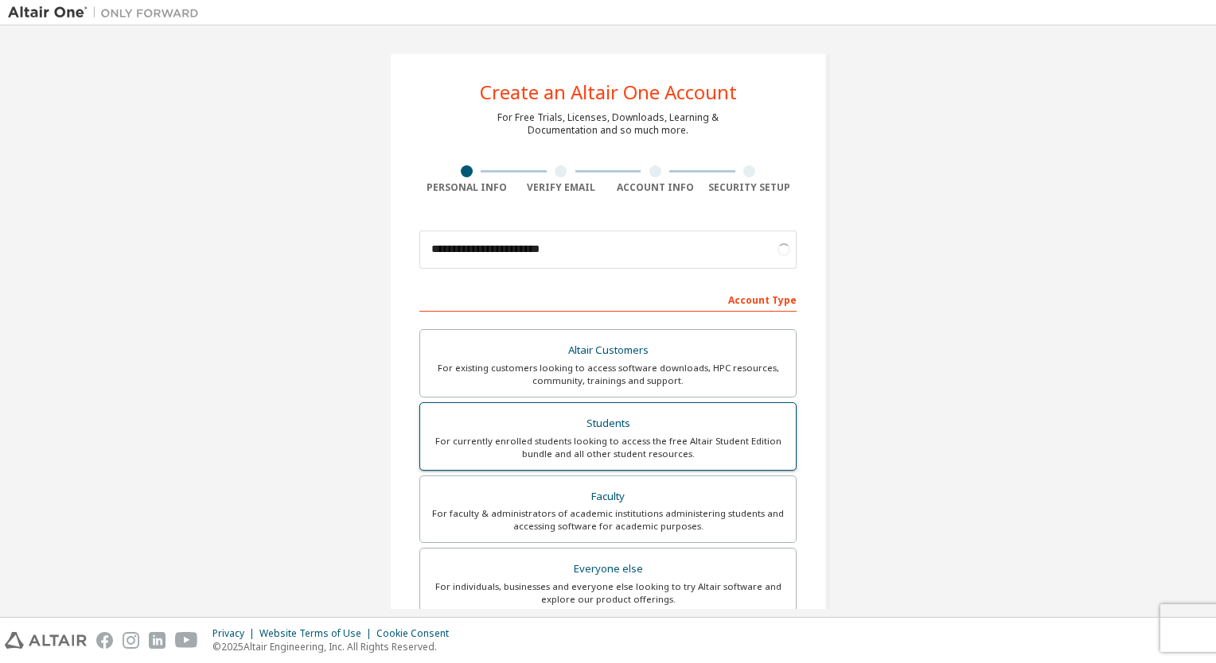
click at [618, 435] on div "For currently enrolled students looking to access the free Altair Student Editi…" at bounding box center [608, 447] width 356 height 25
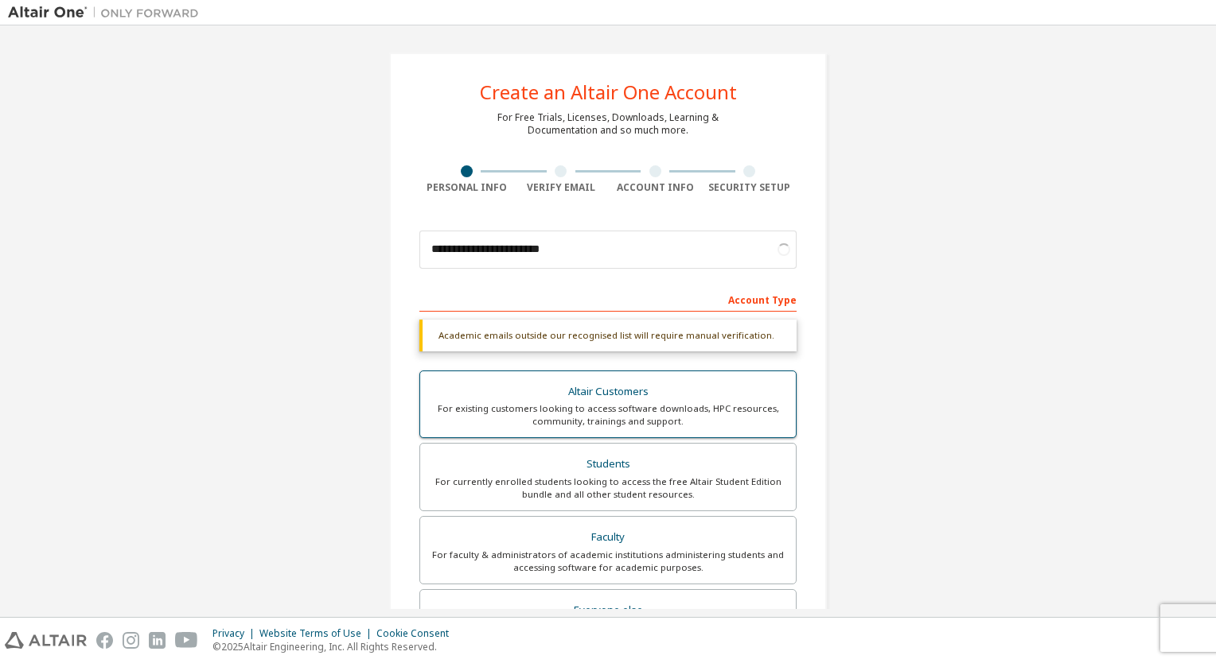
click at [621, 403] on div "For existing customers looking to access software downloads, HPC resources, com…" at bounding box center [608, 415] width 356 height 25
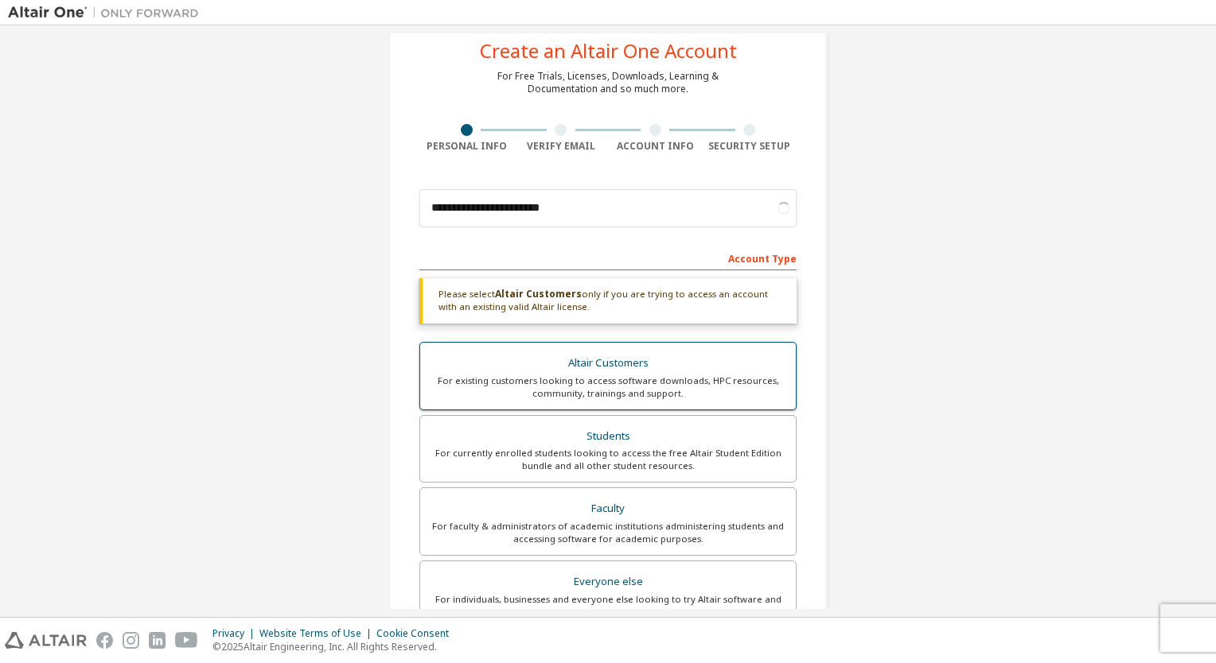
scroll to position [38, 0]
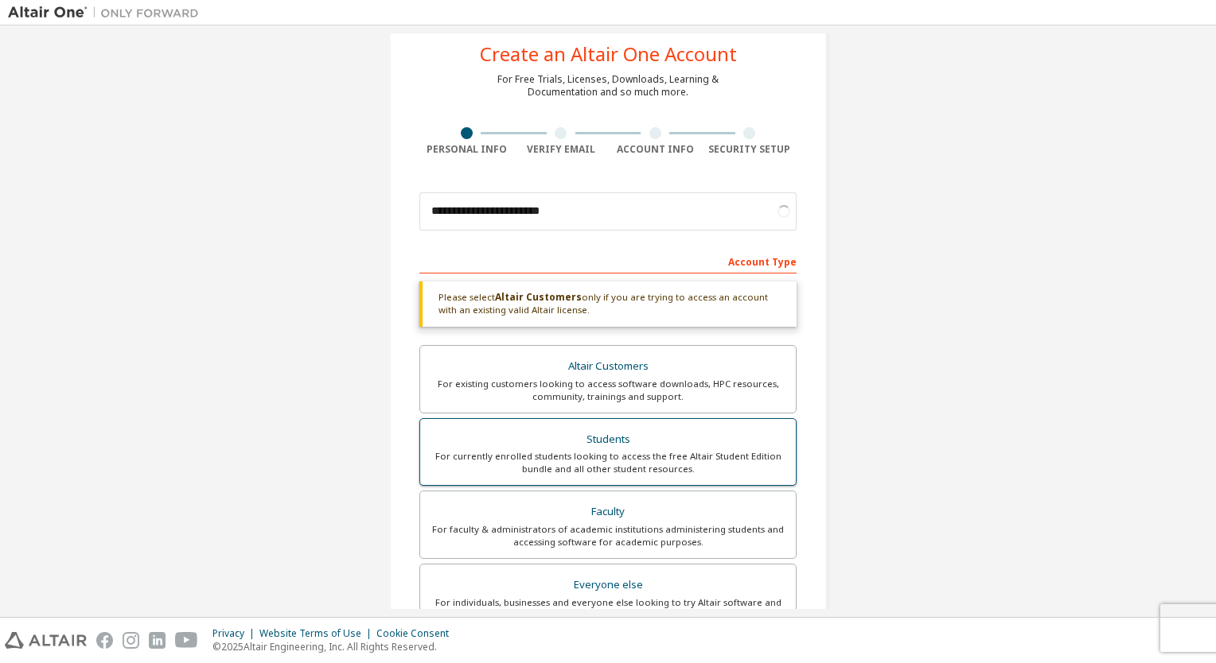
click at [606, 468] on div "For currently enrolled students looking to access the free Altair Student Editi…" at bounding box center [608, 462] width 356 height 25
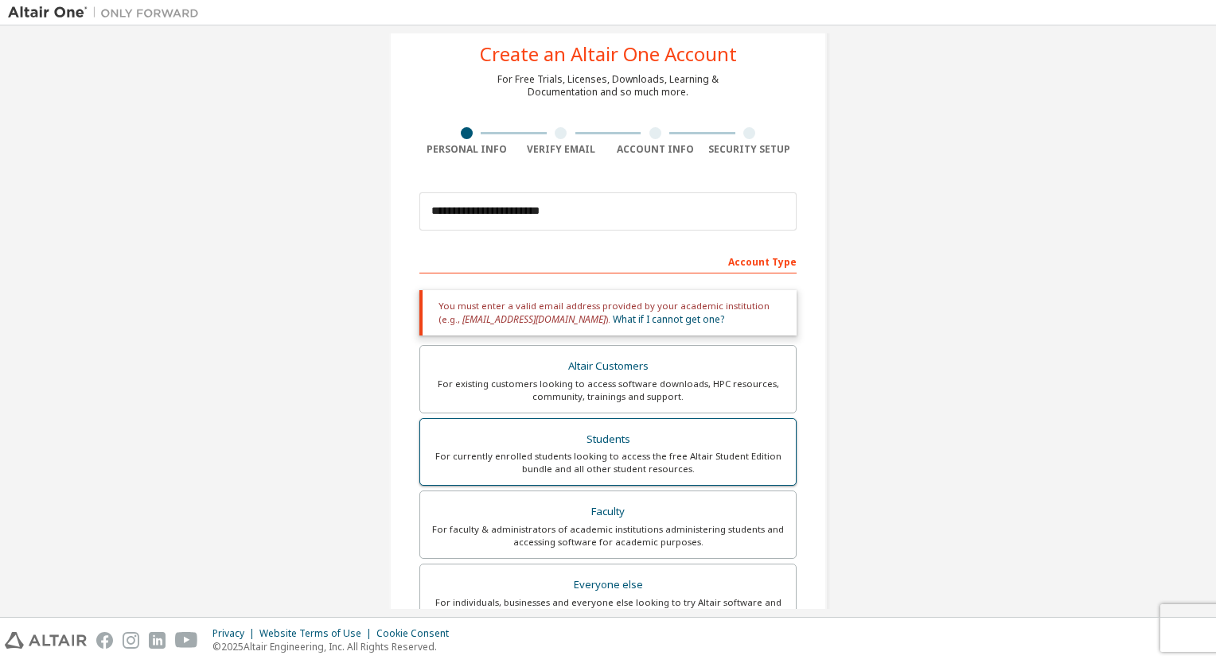
click at [606, 468] on div "For currently enrolled students looking to access the free Altair Student Editi…" at bounding box center [608, 462] width 356 height 25
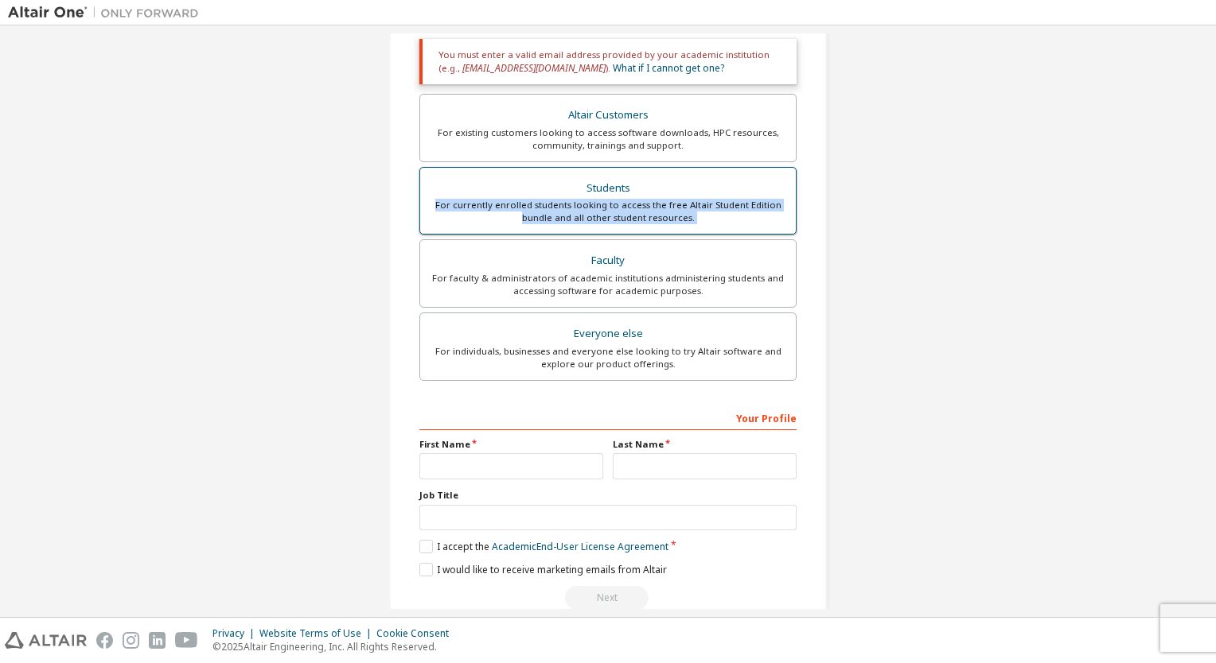
scroll to position [317, 0]
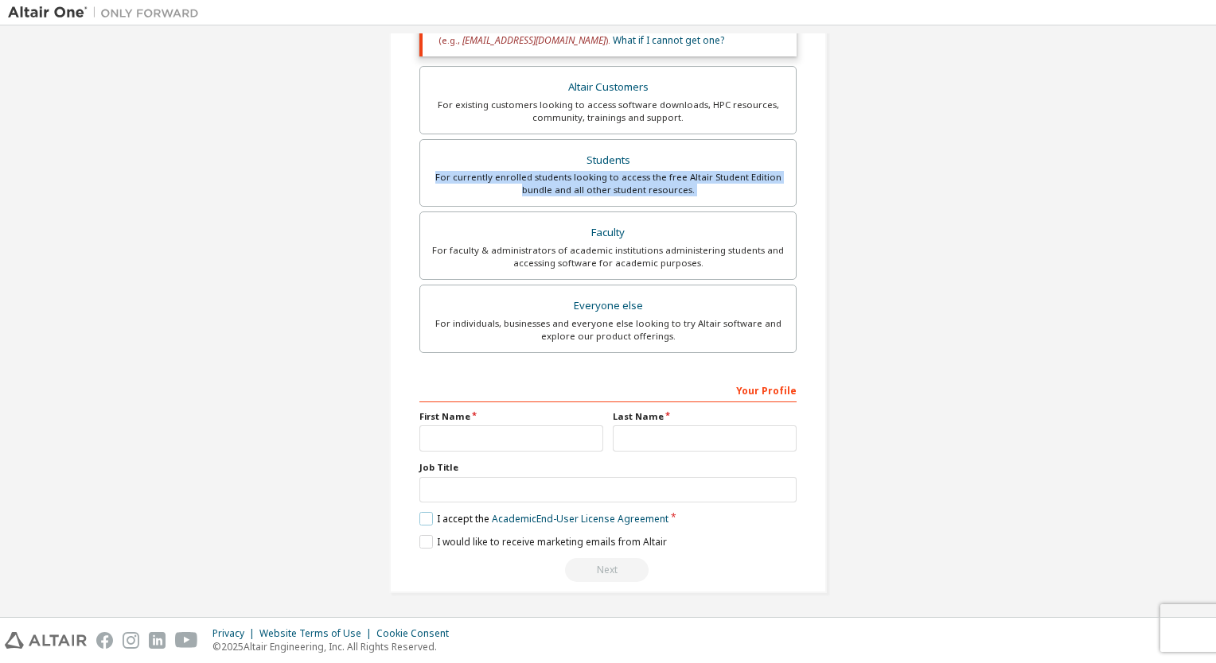
click at [421, 515] on label "I accept the Academic End-User License Agreement" at bounding box center [543, 519] width 249 height 14
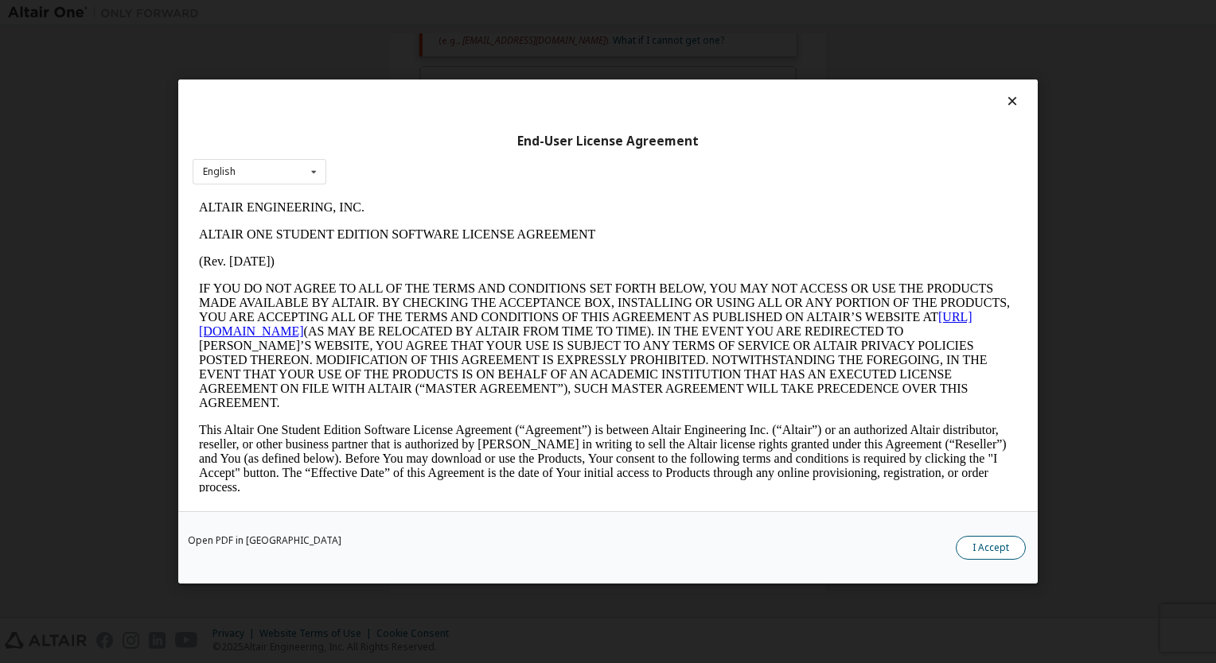
scroll to position [0, 0]
click at [982, 543] on button "I Accept" at bounding box center [990, 548] width 70 height 24
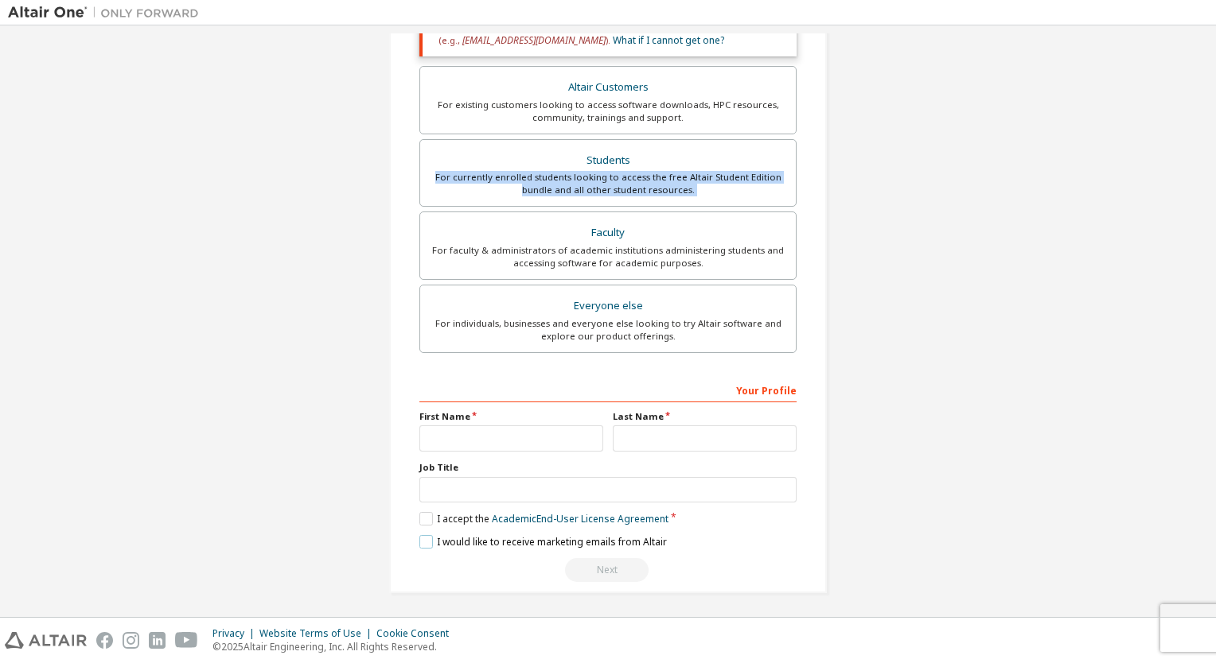
click at [428, 545] on label "I would like to receive marketing emails from Altair" at bounding box center [542, 542] width 247 height 14
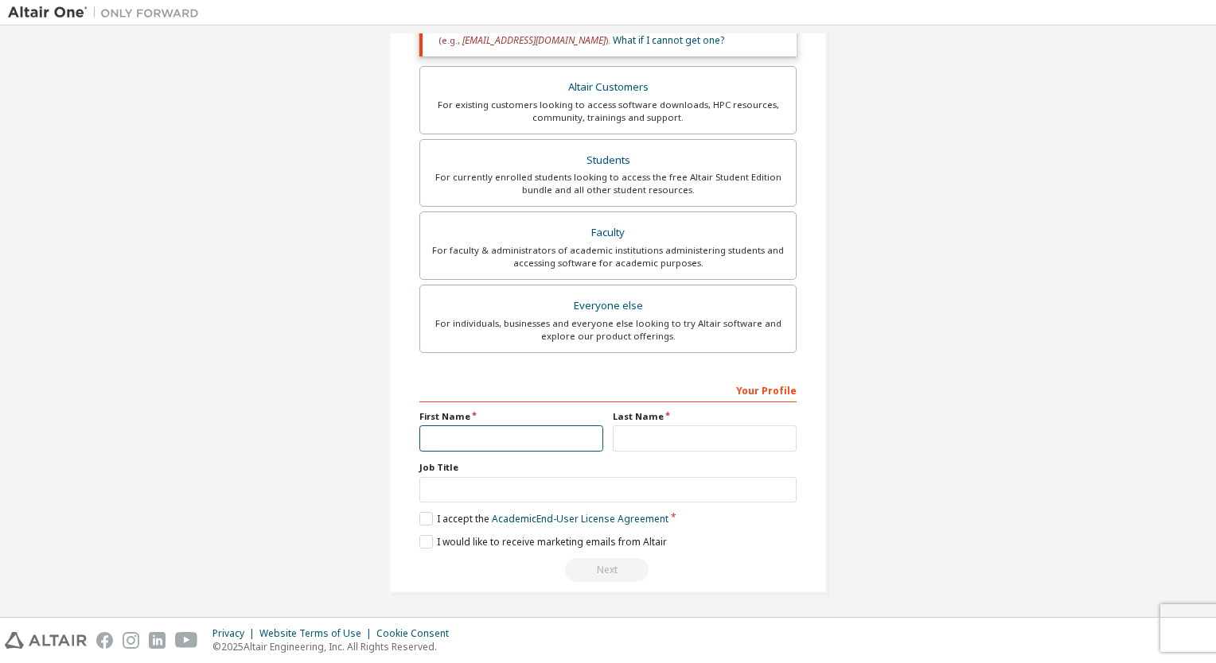
click at [460, 443] on input "text" at bounding box center [511, 439] width 184 height 26
type input "*****"
click at [649, 433] on input "text" at bounding box center [705, 439] width 184 height 26
type input "********"
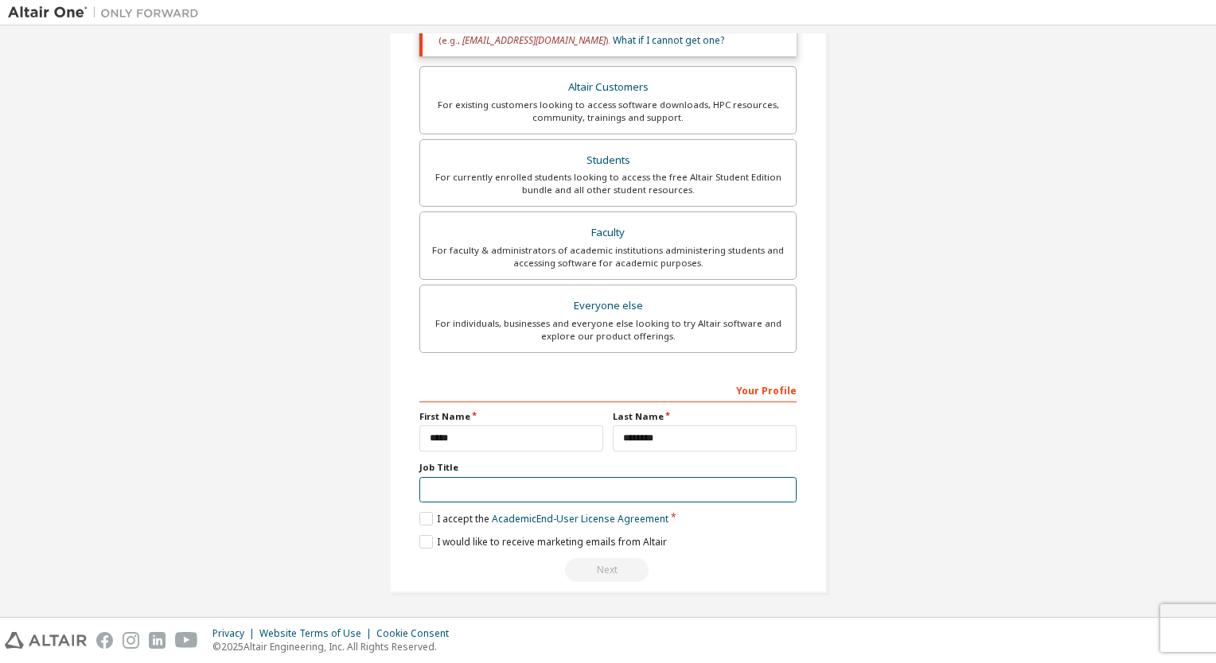
click at [515, 483] on input "text" at bounding box center [607, 490] width 377 height 26
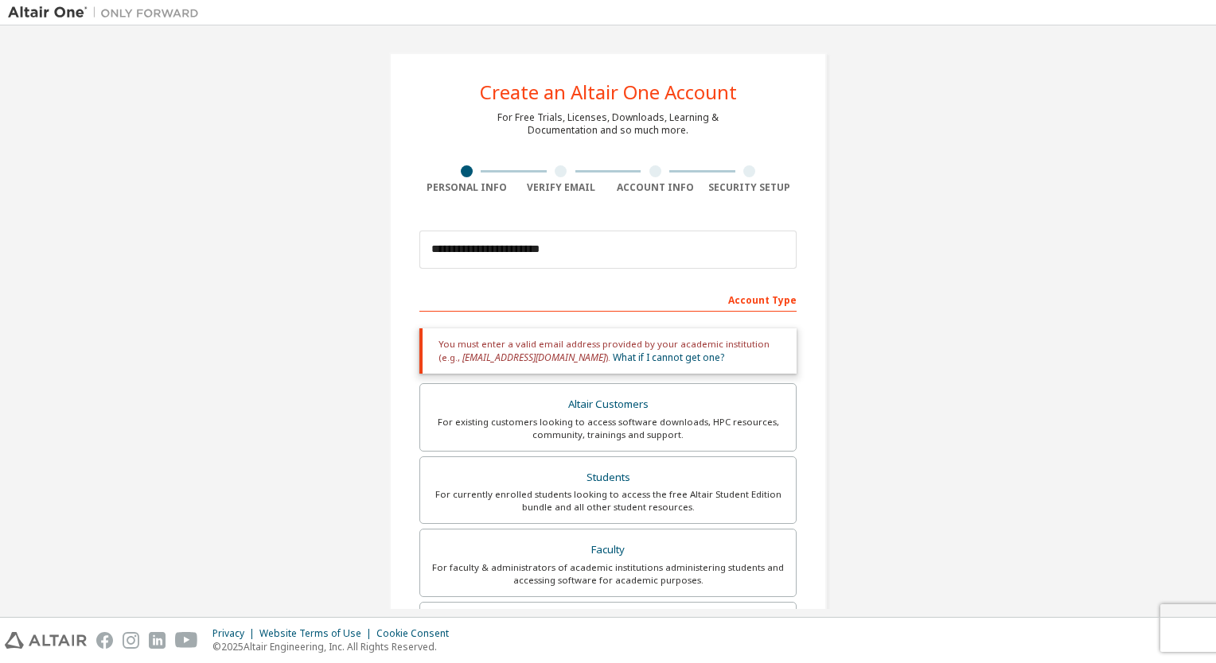
type input "*******"
click at [603, 257] on input "**********" at bounding box center [607, 250] width 377 height 38
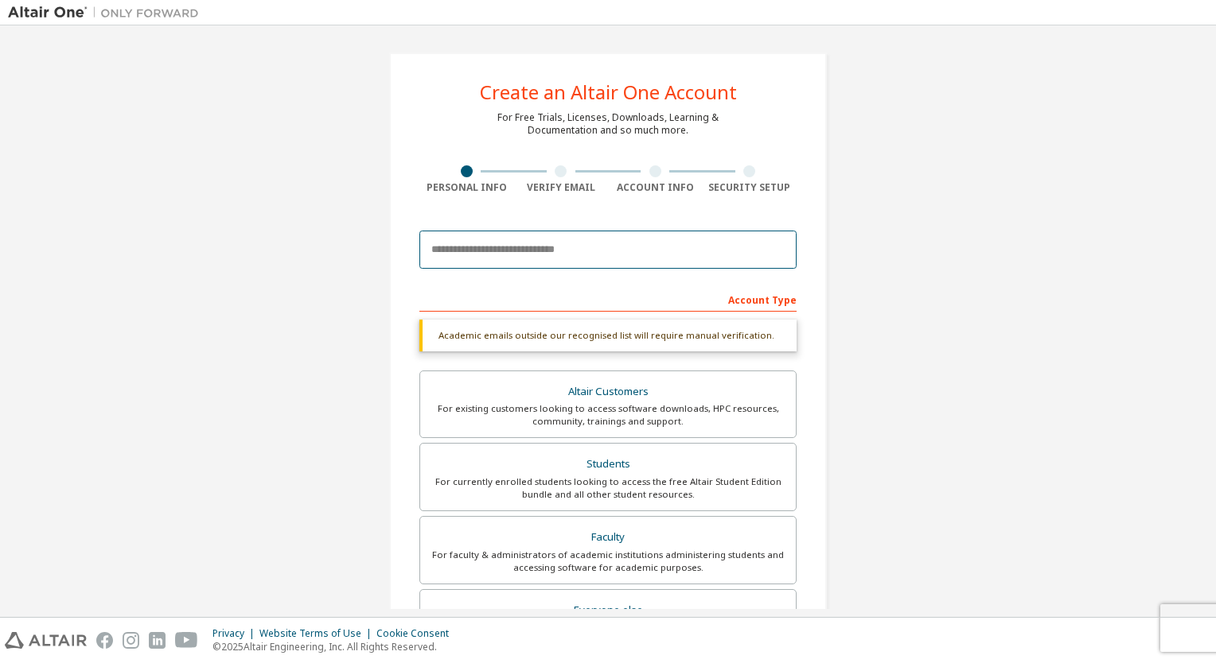
click at [582, 242] on input "email" at bounding box center [607, 250] width 377 height 38
type input "**********"
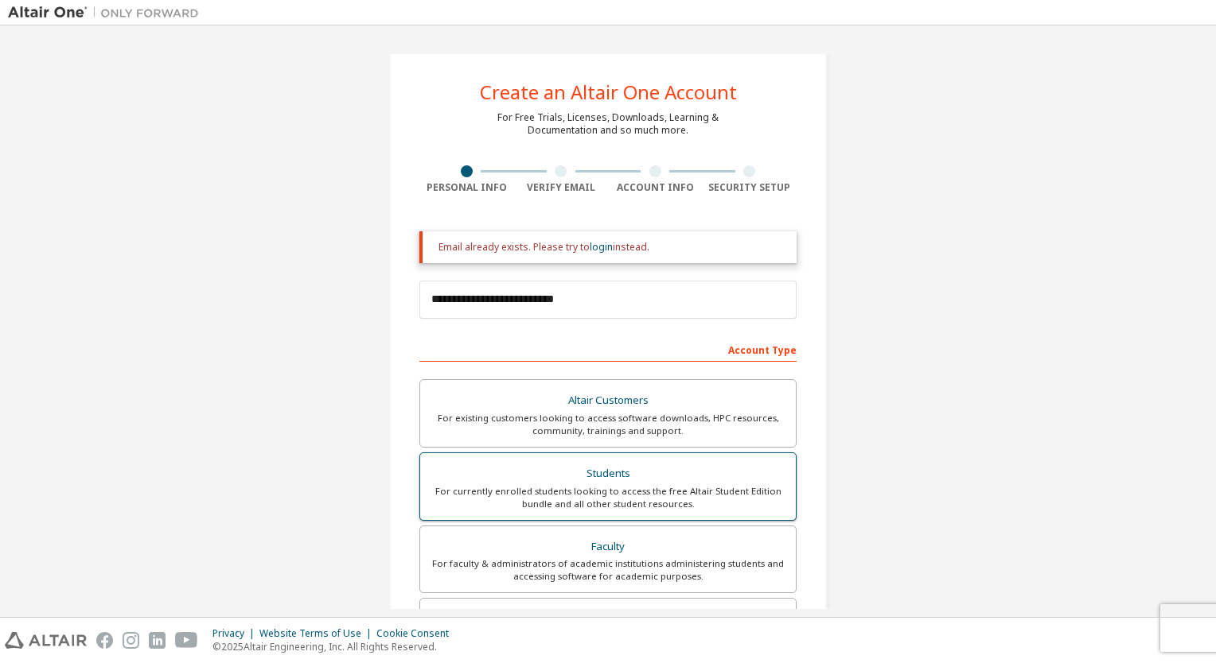
click at [573, 464] on div "Students" at bounding box center [608, 474] width 356 height 22
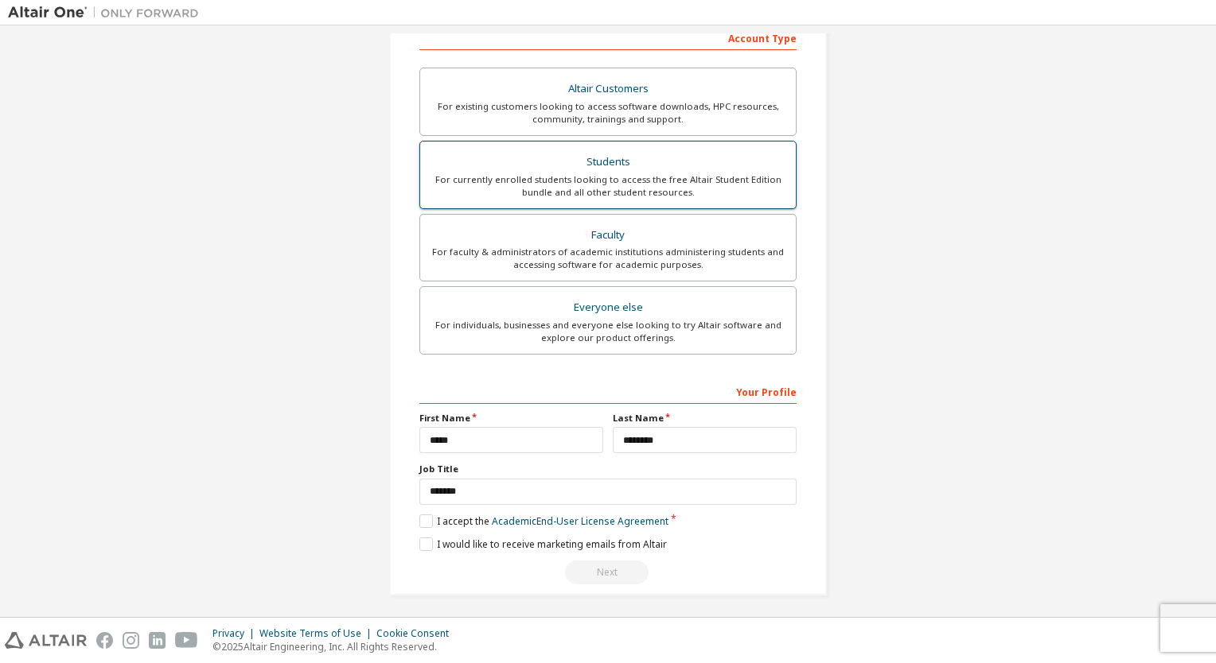
scroll to position [313, 0]
click at [761, 385] on div "Your Profile" at bounding box center [607, 390] width 377 height 25
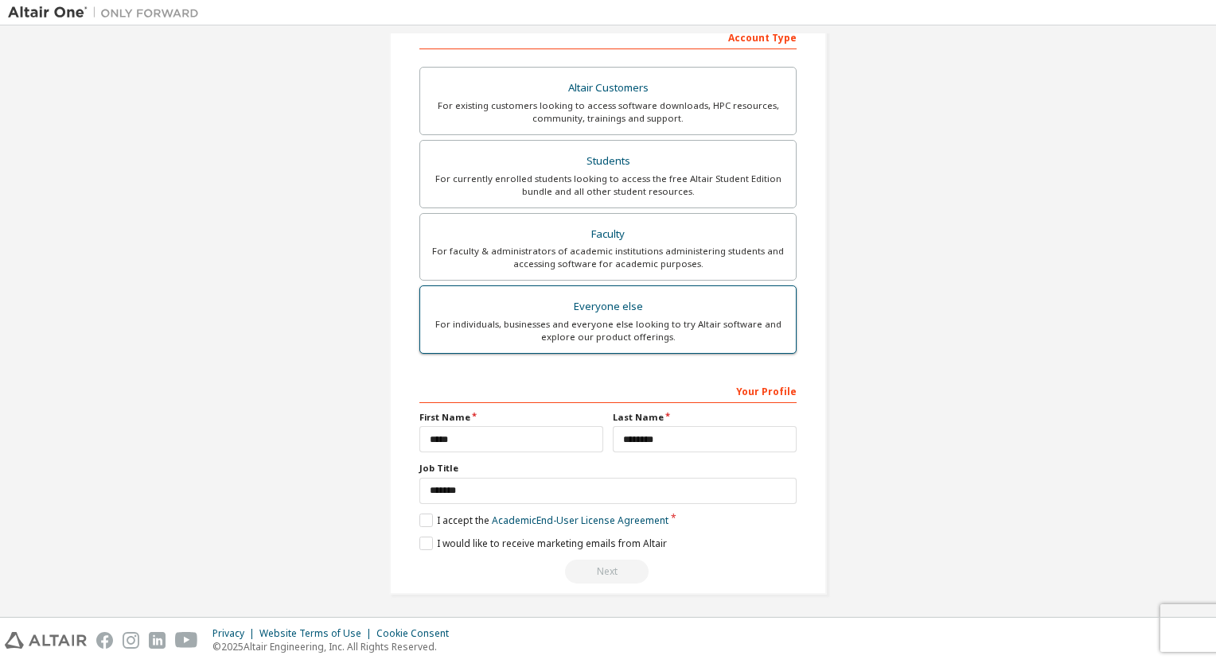
click at [600, 306] on div "Everyone else" at bounding box center [608, 307] width 356 height 22
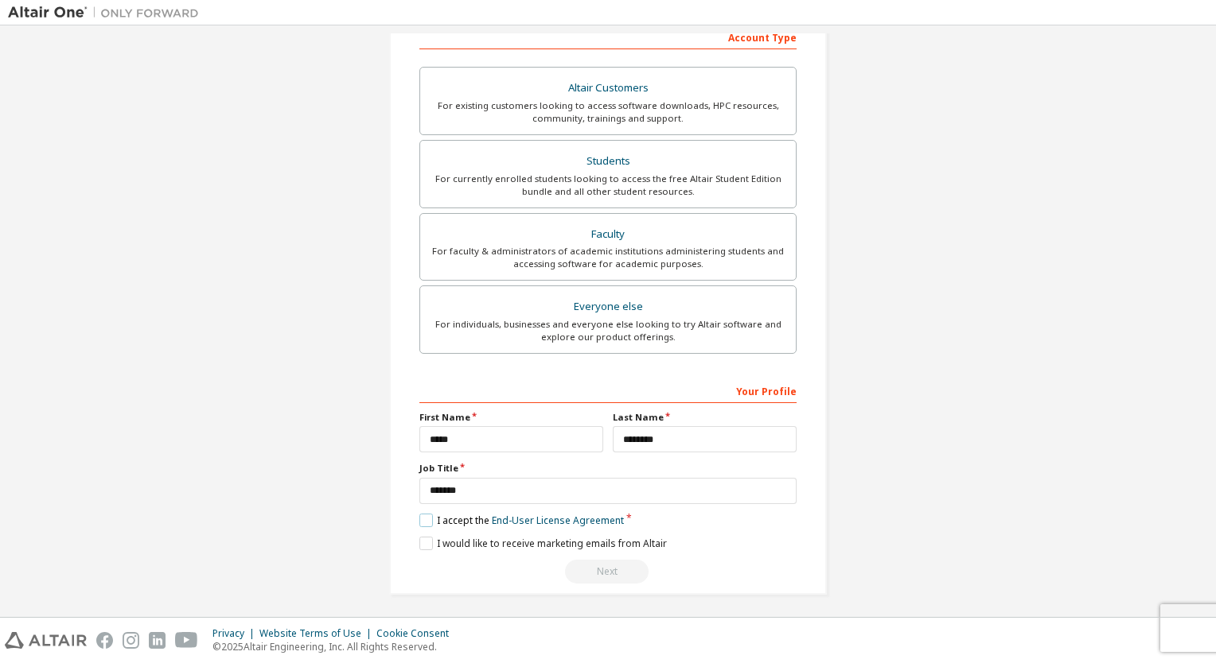
click at [426, 514] on label "I accept the End-User License Agreement" at bounding box center [521, 521] width 204 height 14
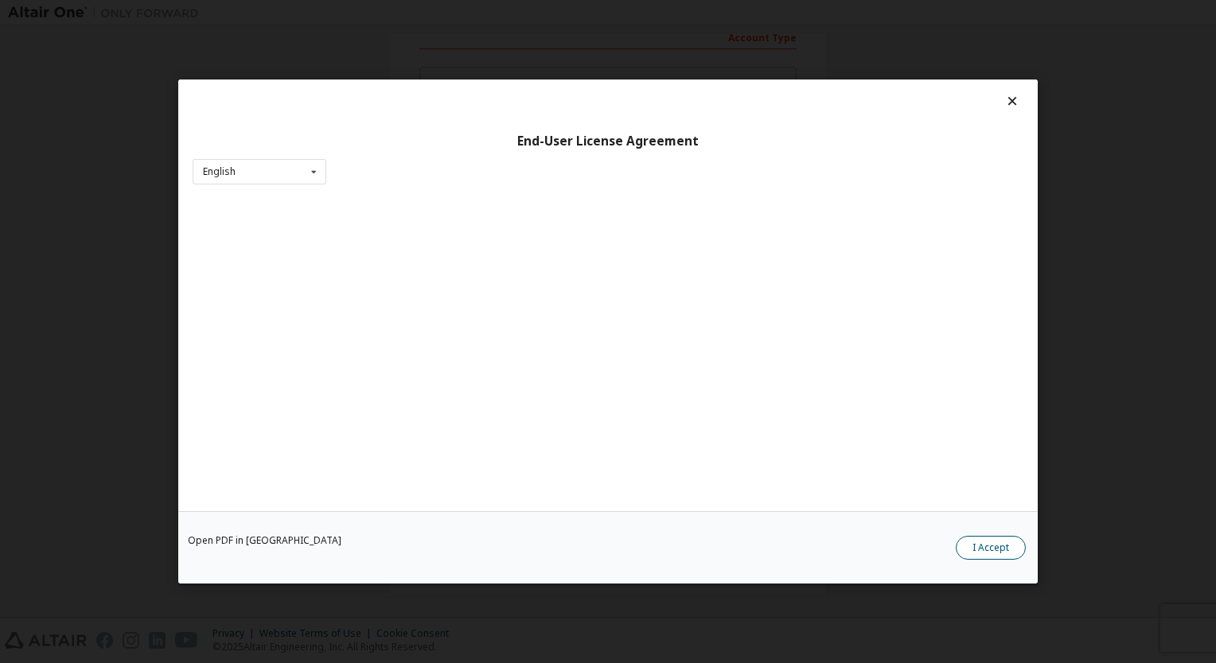
click at [988, 549] on button "I Accept" at bounding box center [990, 548] width 70 height 24
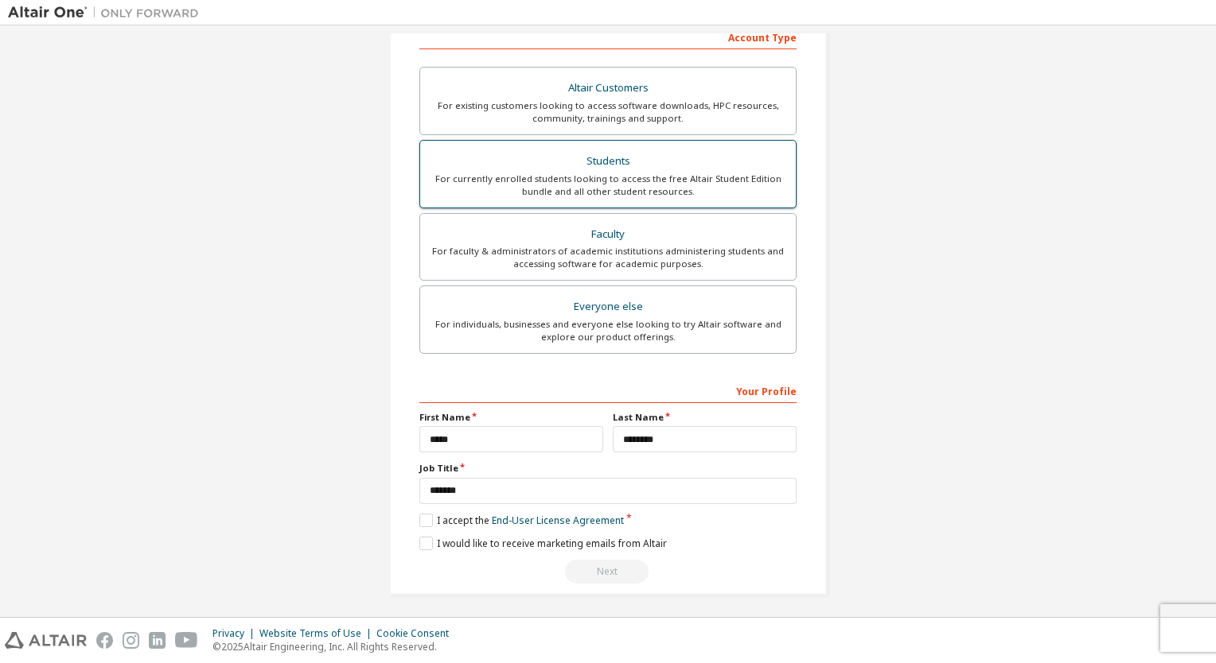
click at [627, 166] on div "Students" at bounding box center [608, 161] width 356 height 22
click at [419, 516] on label "I accept the Academic End-User License Agreement" at bounding box center [543, 521] width 249 height 14
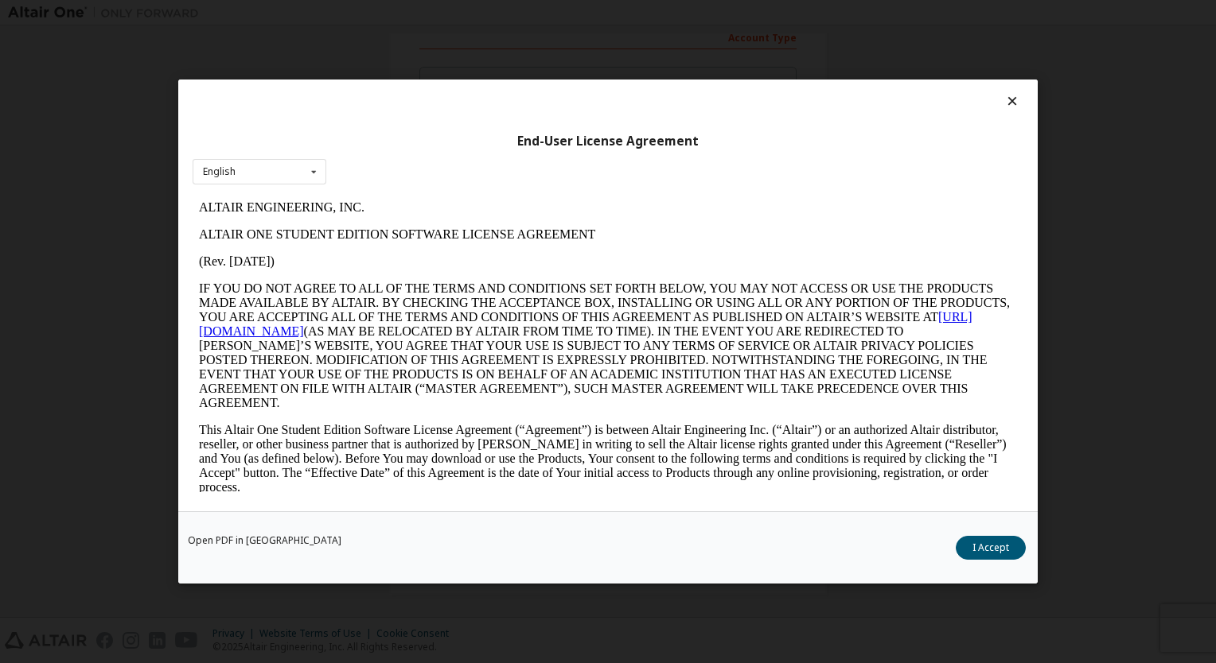
scroll to position [0, 0]
click at [986, 542] on button "I Accept" at bounding box center [990, 548] width 70 height 24
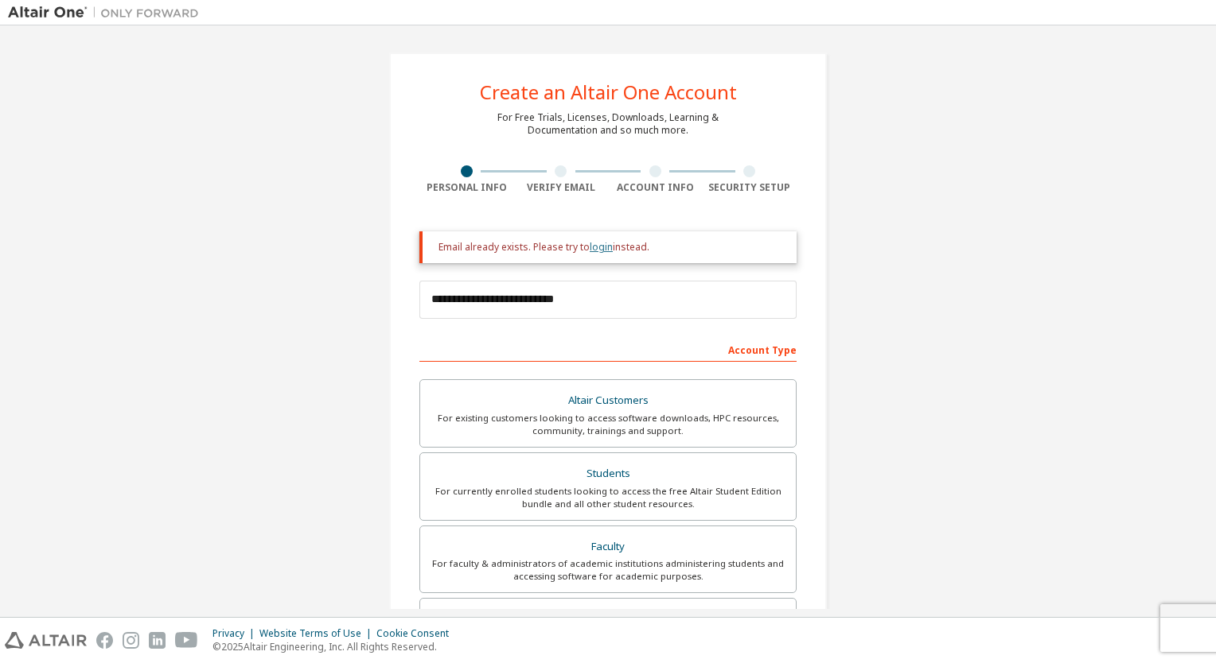
click at [593, 252] on link "login" at bounding box center [600, 247] width 23 height 14
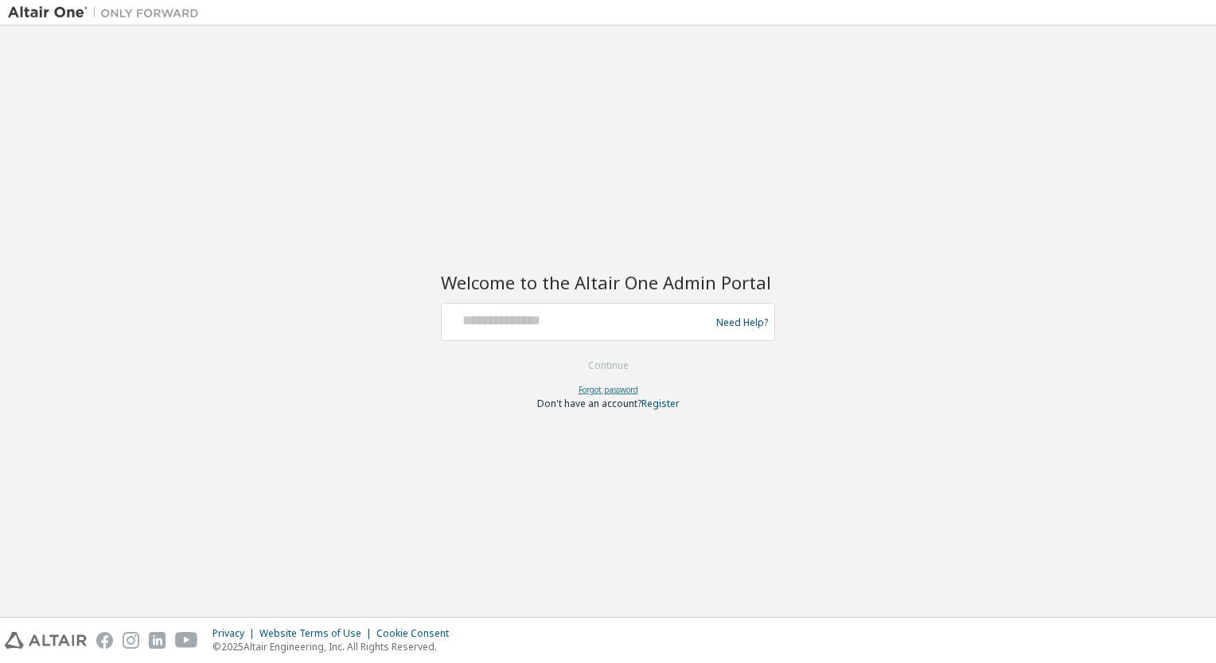
click at [608, 384] on link "Forgot password" at bounding box center [608, 389] width 60 height 11
